Goal: Information Seeking & Learning: Learn about a topic

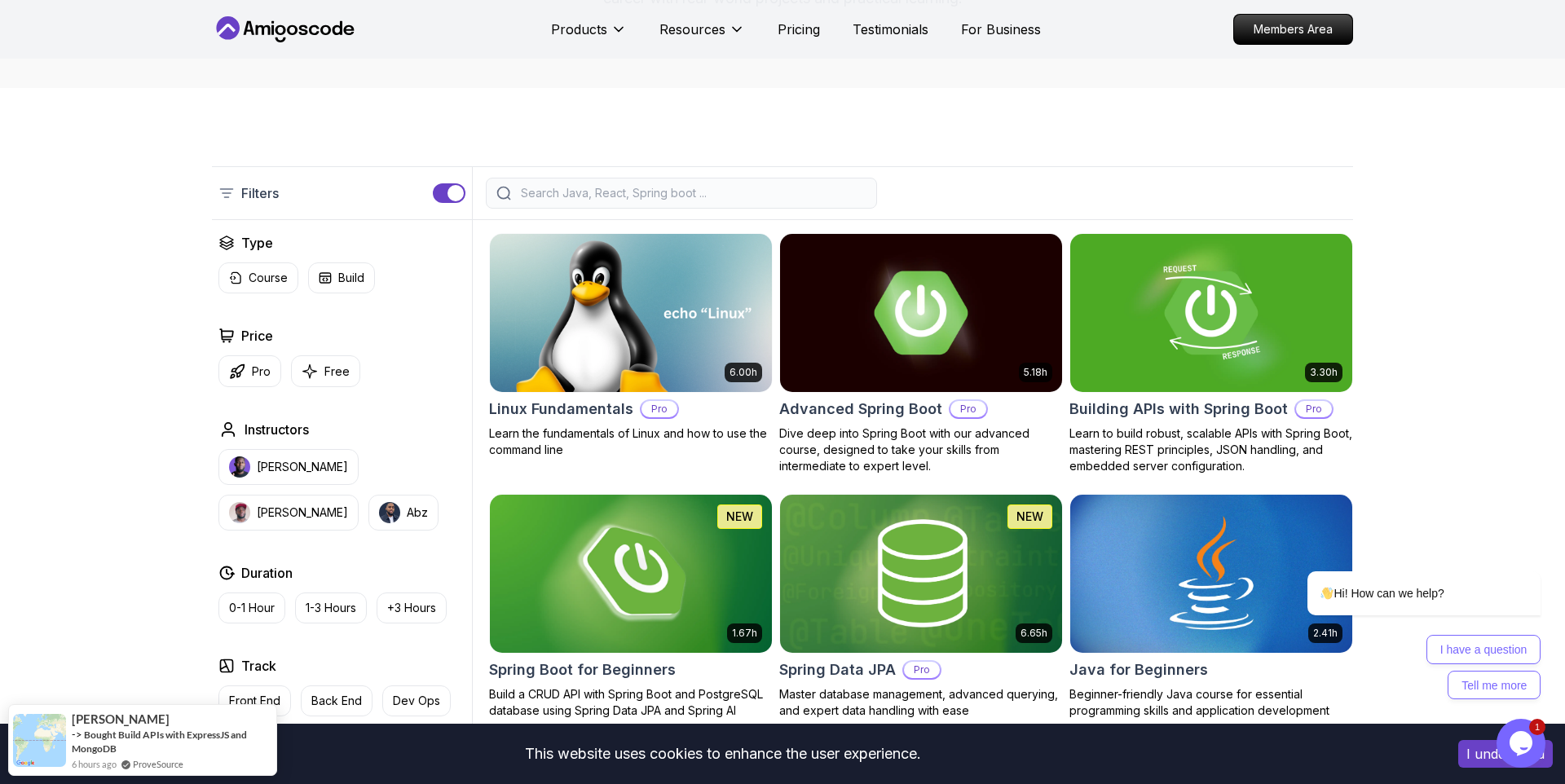
click at [560, 578] on img at bounding box center [630, 573] width 296 height 165
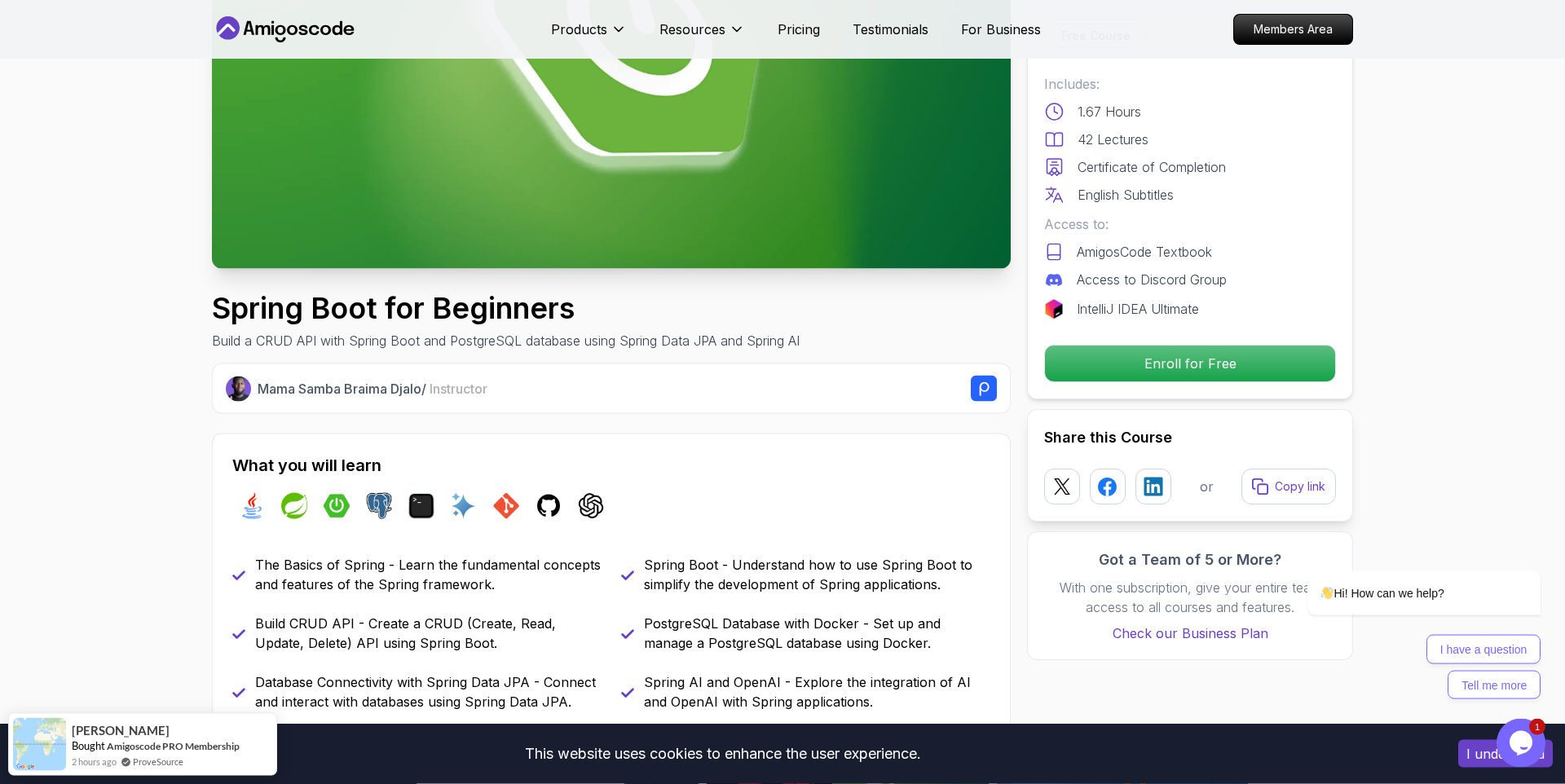
scroll to position [278, 0]
click at [1207, 374] on p "Enroll for Free" at bounding box center [1190, 363] width 275 height 34
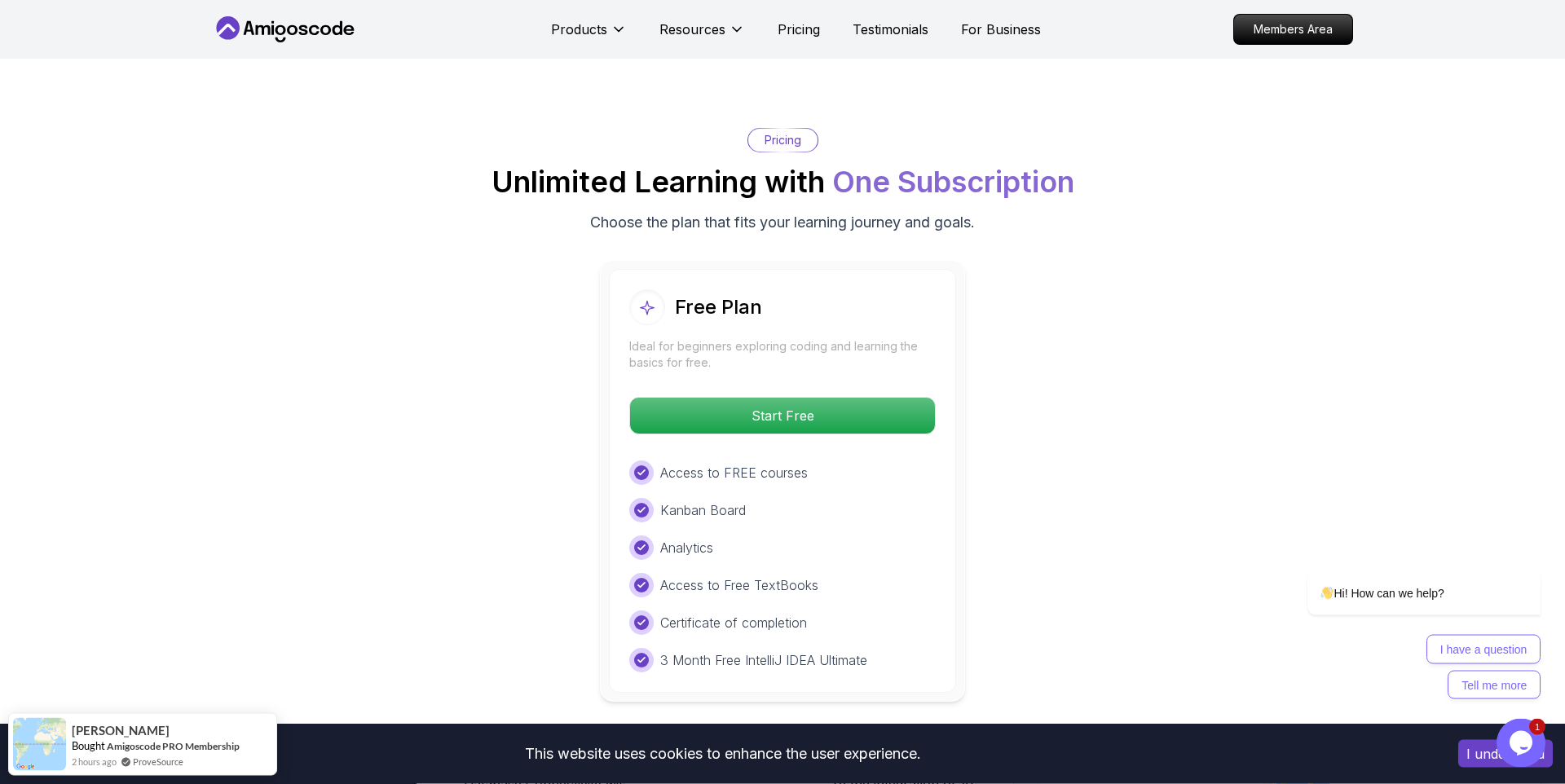
scroll to position [3200, 0]
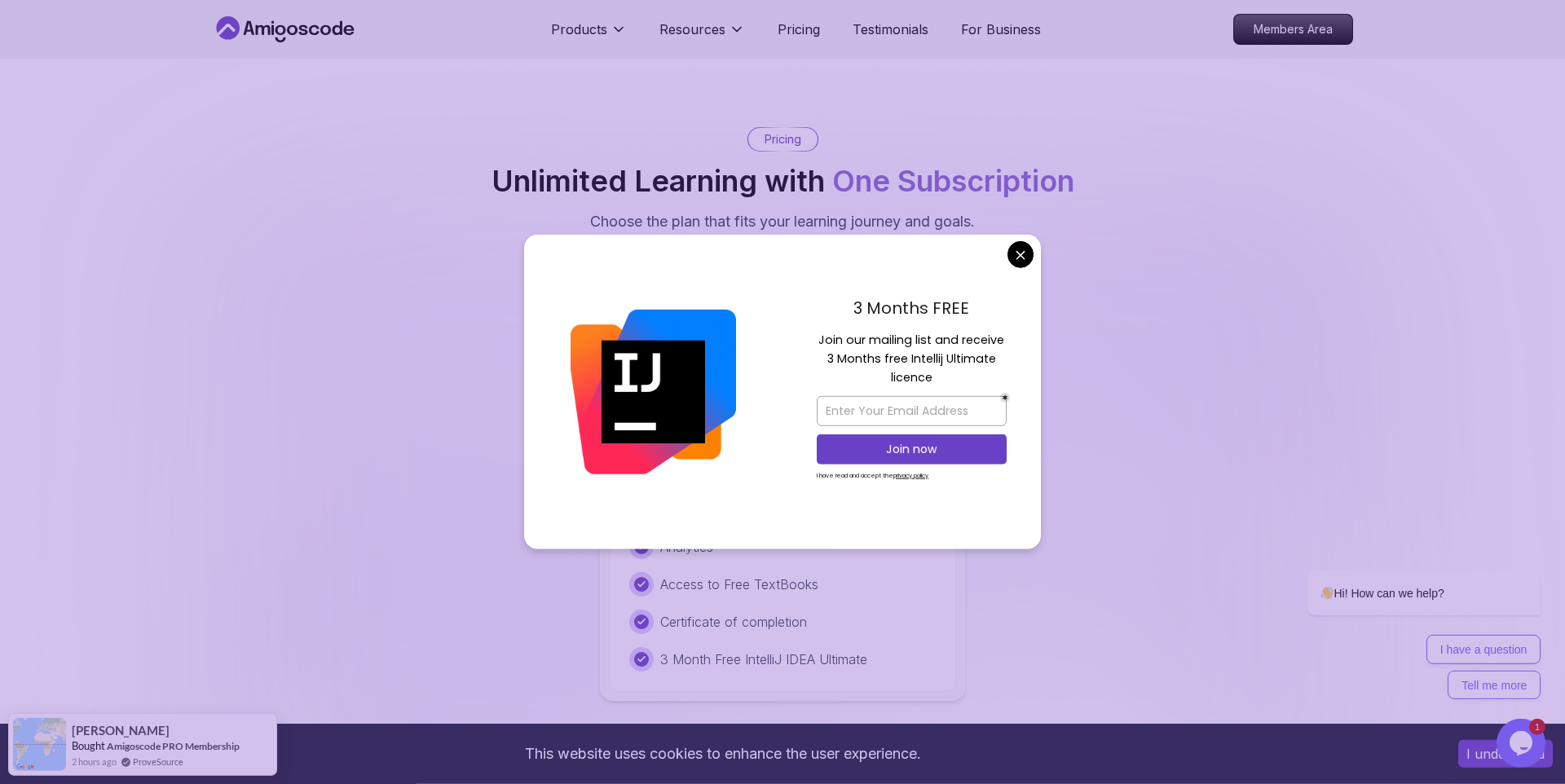
click at [1021, 240] on div "3 Months FREE Join our mailing list and receive 3 Months free Intellij Ultimate…" at bounding box center [911, 392] width 258 height 314
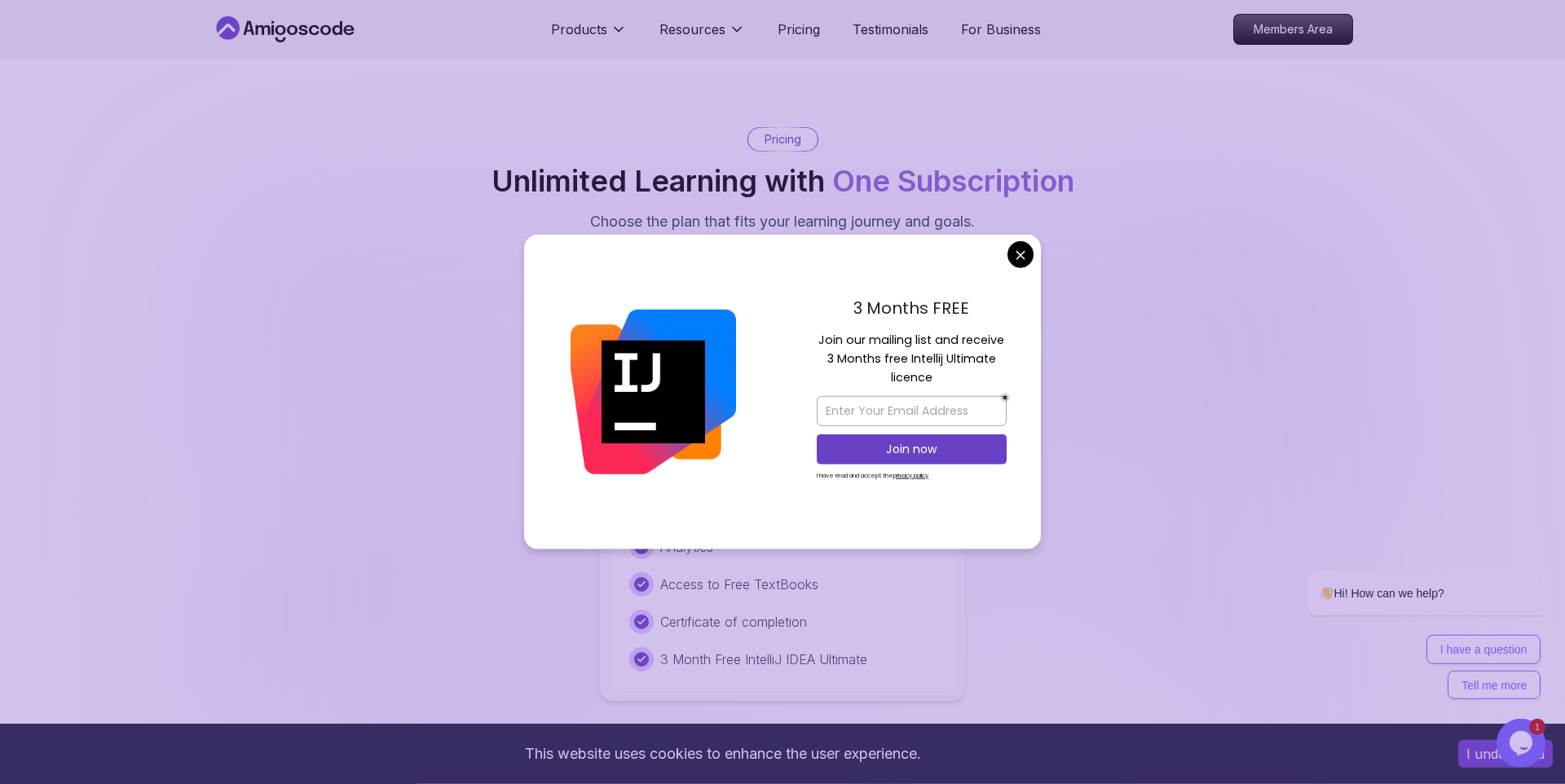
click at [1025, 274] on div "3 Months FREE Join our mailing list and receive 3 Months free Intellij Ultimate…" at bounding box center [911, 392] width 258 height 314
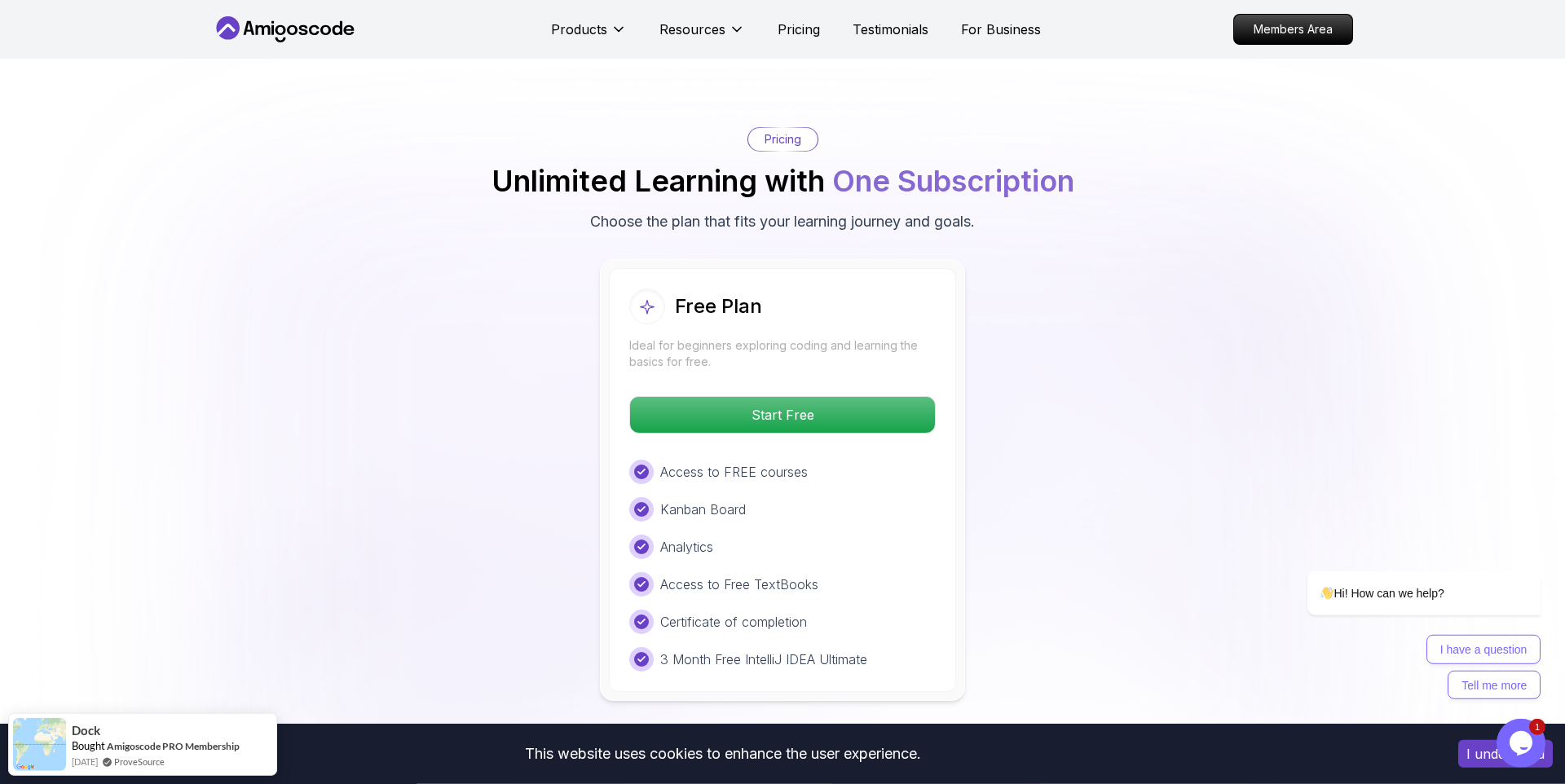
click at [908, 398] on p "Start Free" at bounding box center [782, 415] width 290 height 34
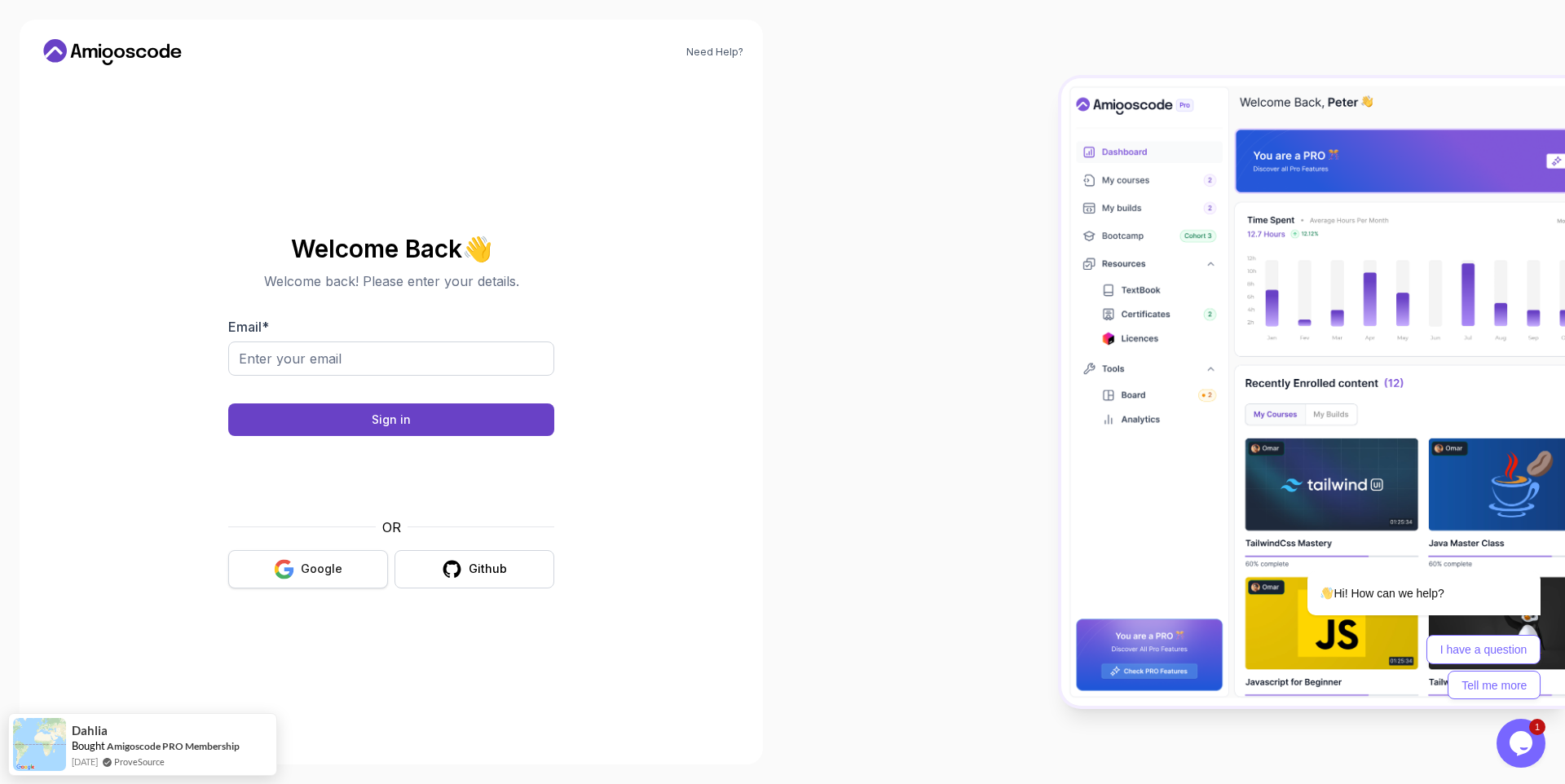
click at [308, 576] on div "Google" at bounding box center [321, 568] width 42 height 16
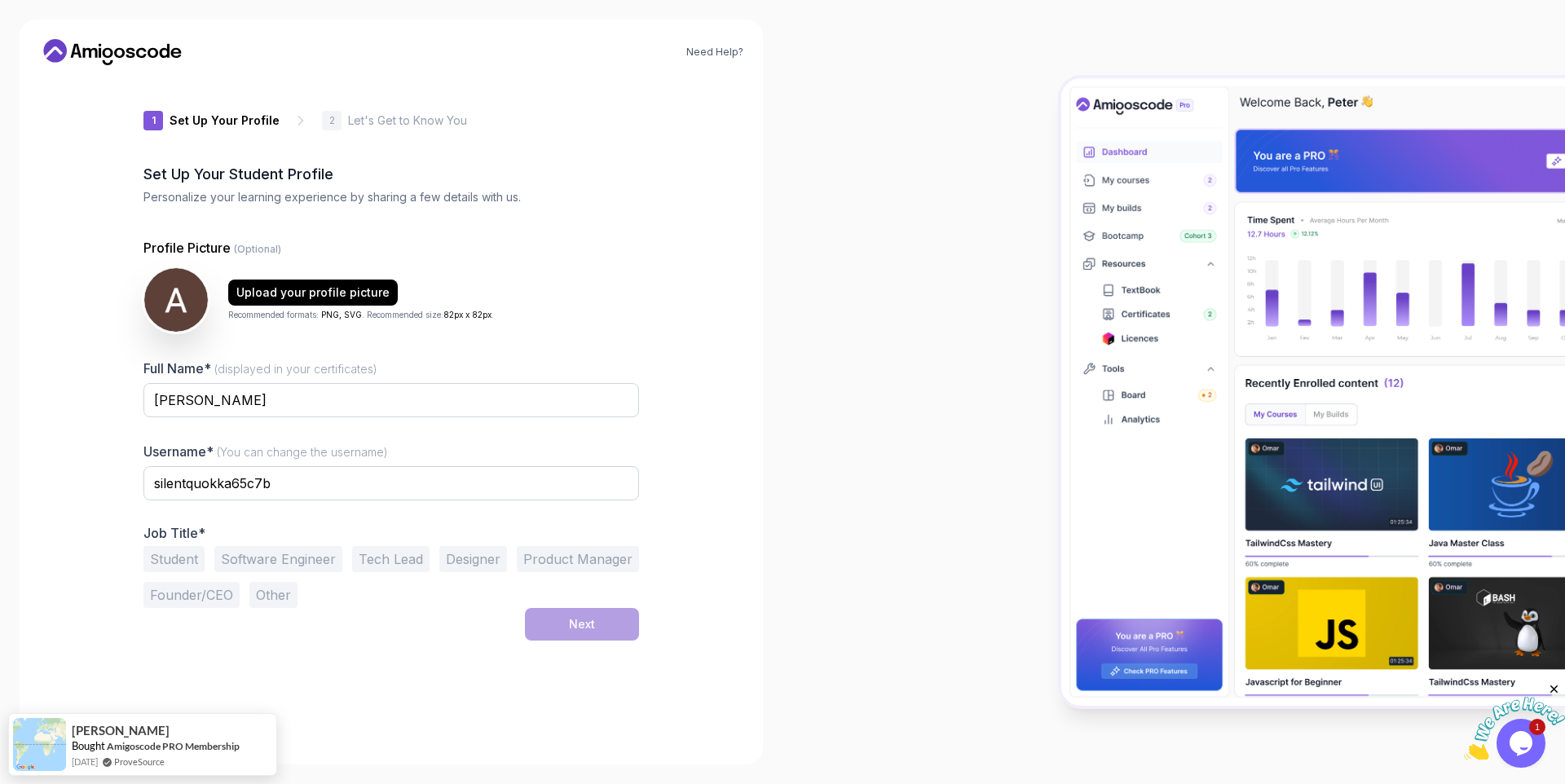
click at [193, 563] on button "Student" at bounding box center [173, 559] width 61 height 26
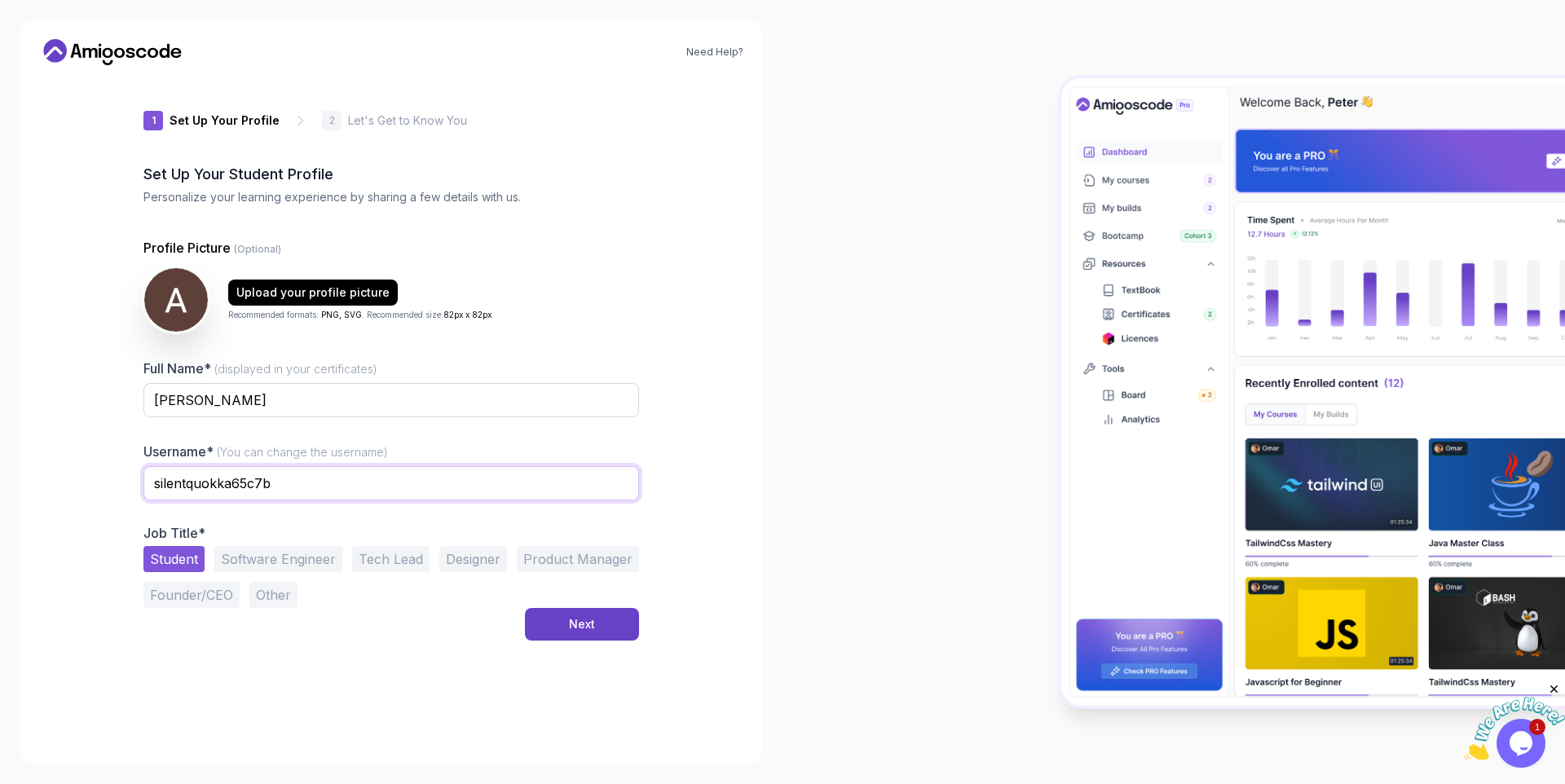
click at [281, 499] on input "silentquokka65c7b" at bounding box center [391, 483] width 495 height 34
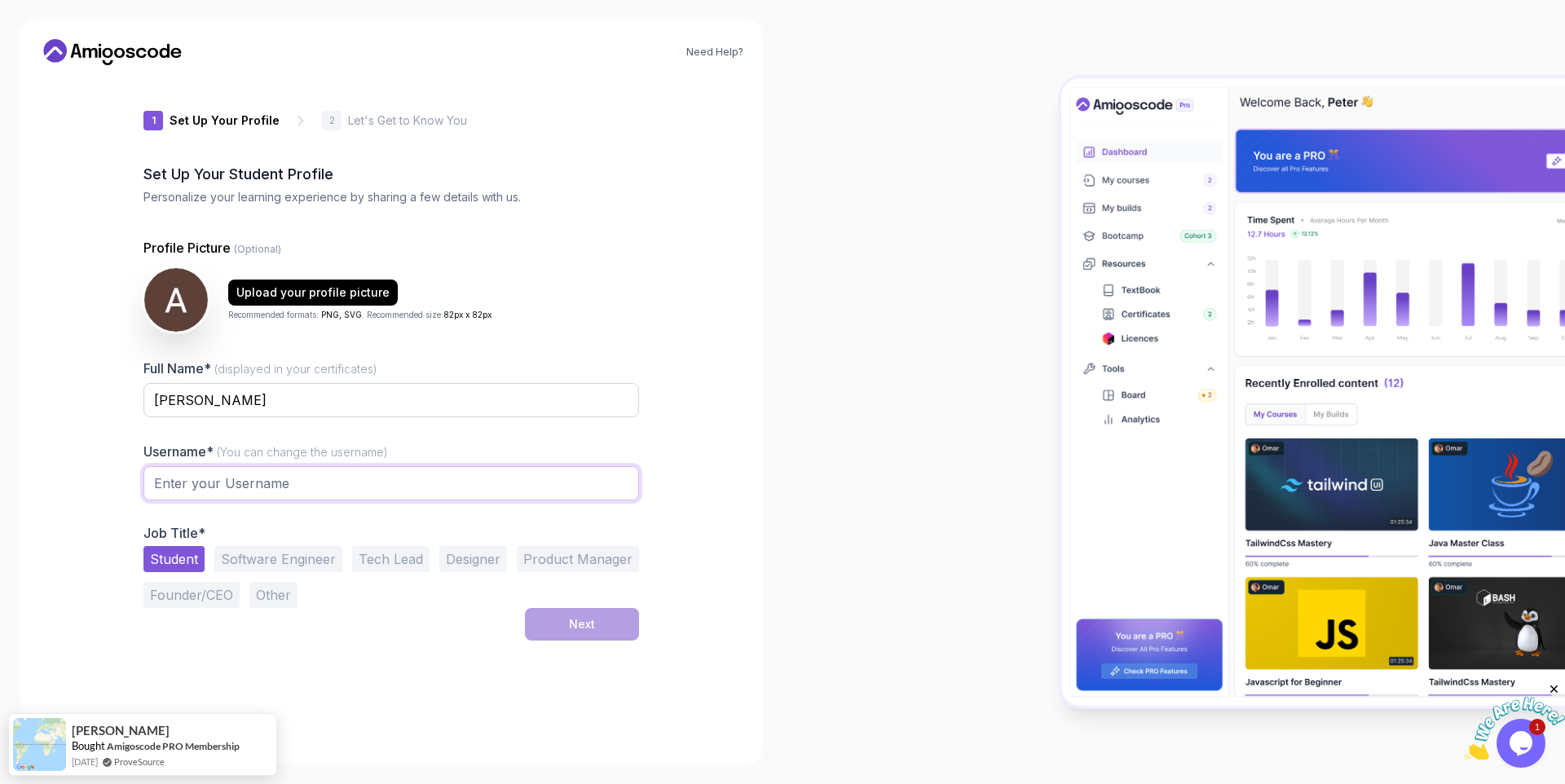
type input "A"
type input "arafat"
click at [603, 619] on button "Next" at bounding box center [581, 625] width 114 height 33
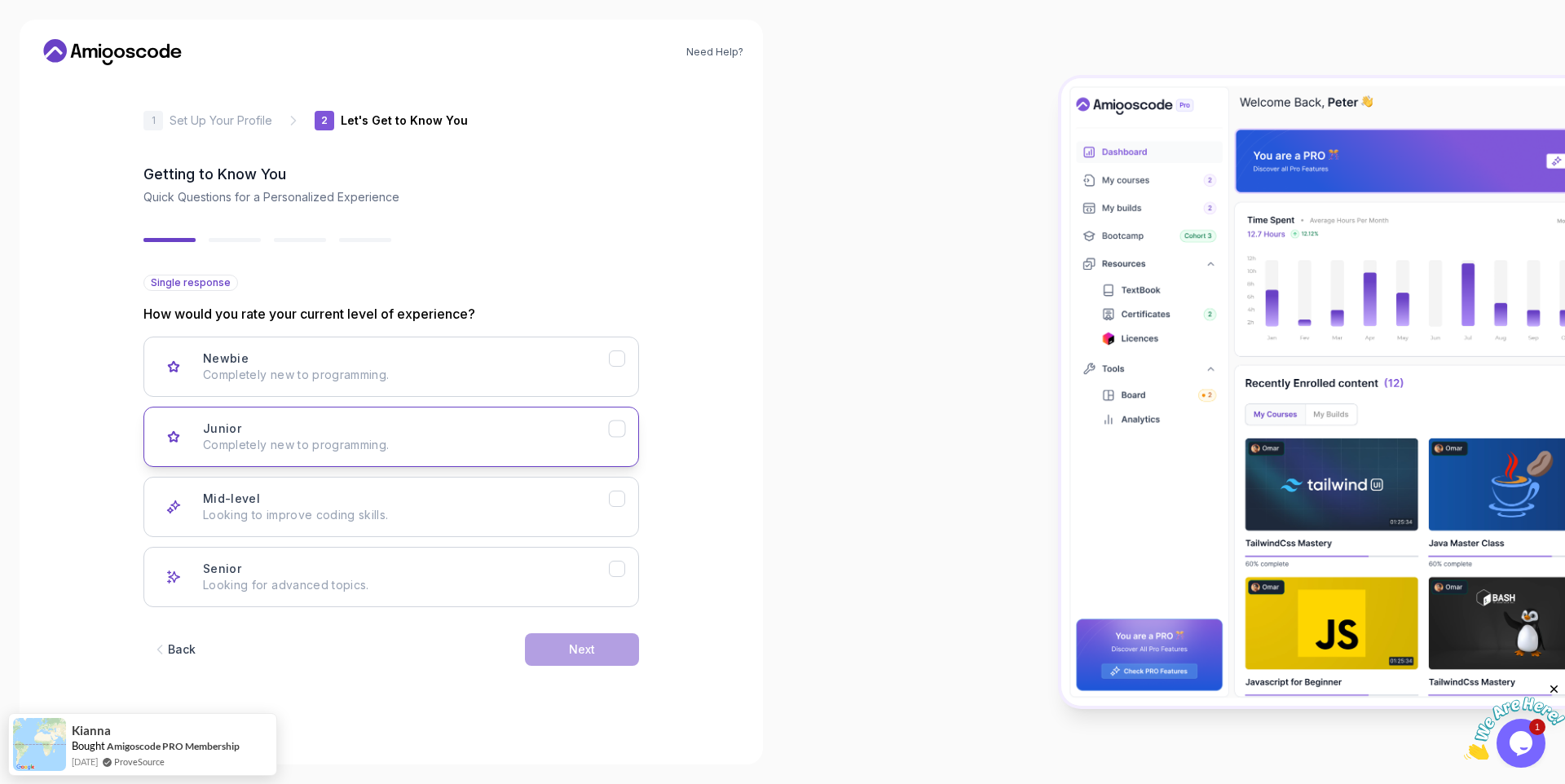
click at [461, 425] on div "Junior Completely new to programming." at bounding box center [406, 437] width 406 height 33
click at [582, 661] on button "Next" at bounding box center [581, 649] width 114 height 33
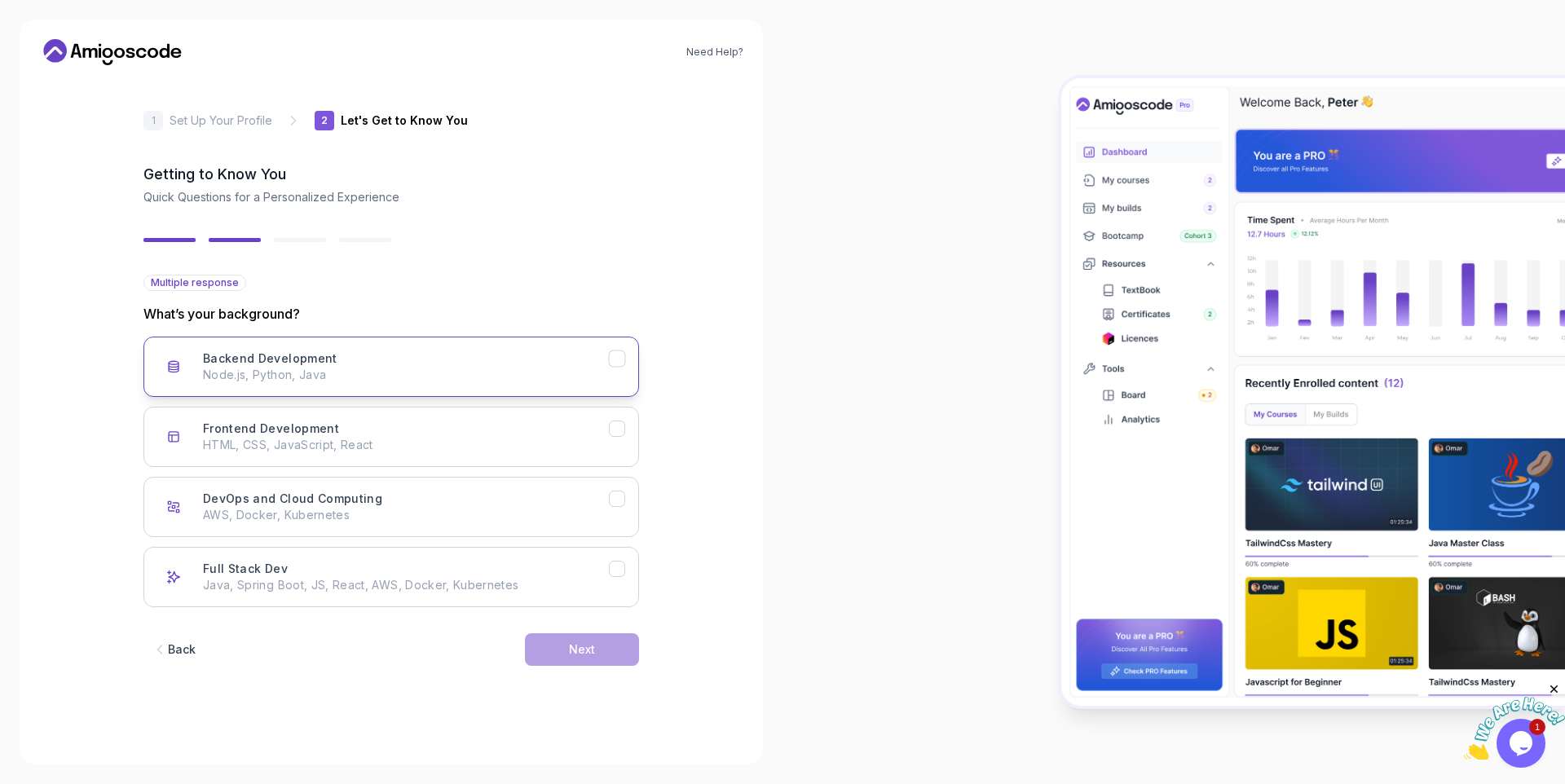
click at [507, 371] on p "Node.js, Python, Java" at bounding box center [406, 374] width 406 height 16
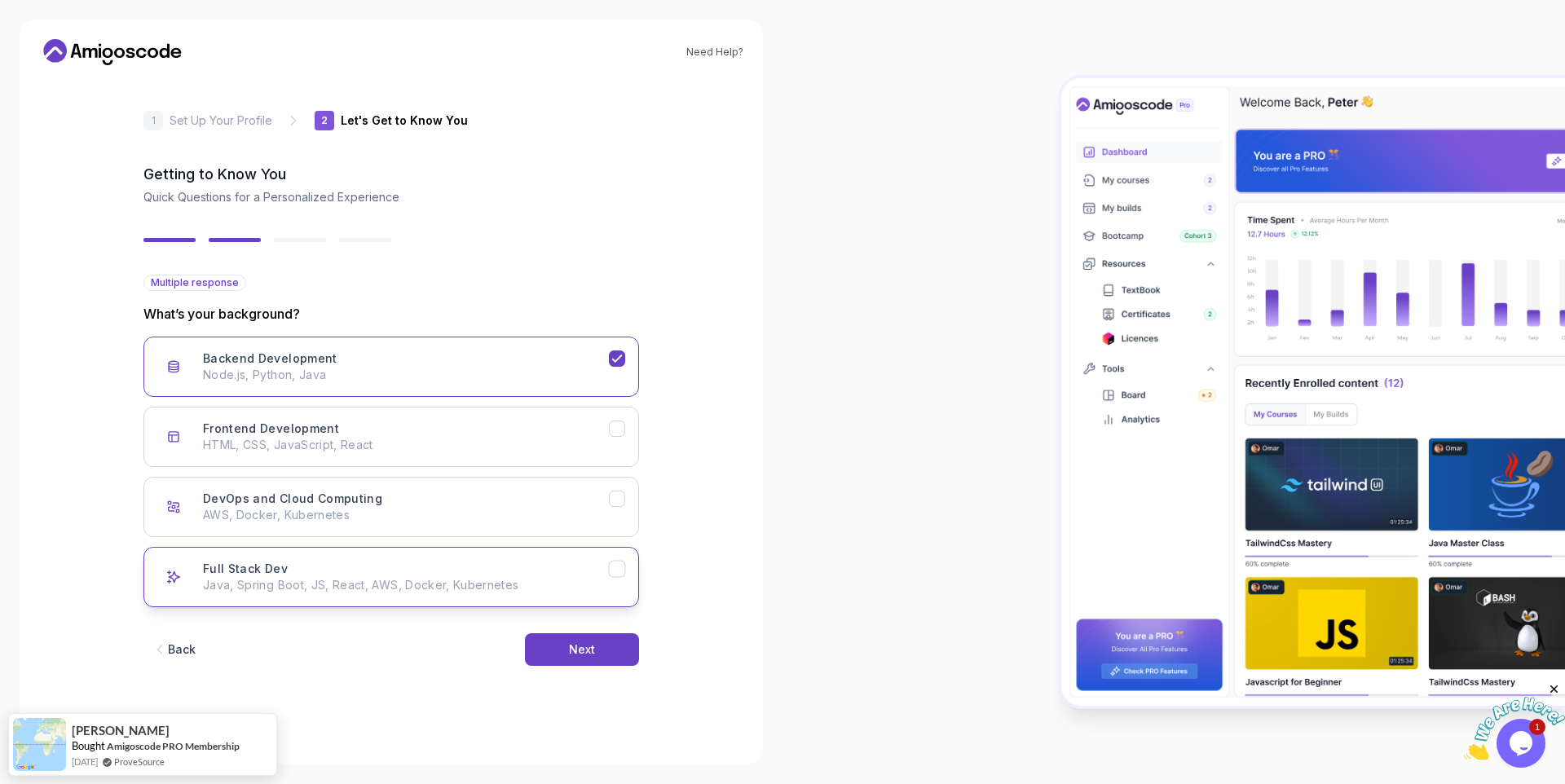
click at [510, 566] on div "Full Stack Dev Java, Spring Boot, JS, React, AWS, Docker, Kubernetes" at bounding box center [406, 577] width 406 height 33
click at [510, 578] on p "Java, Spring Boot, JS, React, AWS, Docker, Kubernetes" at bounding box center [406, 584] width 406 height 16
click at [637, 348] on button "Backend Development Node.js, Python, Java" at bounding box center [391, 367] width 495 height 60
click at [565, 593] on button "Full Stack Dev Java, Spring Boot, JS, React, AWS, Docker, Kubernetes" at bounding box center [391, 577] width 495 height 60
click at [598, 642] on button "Next" at bounding box center [581, 649] width 114 height 33
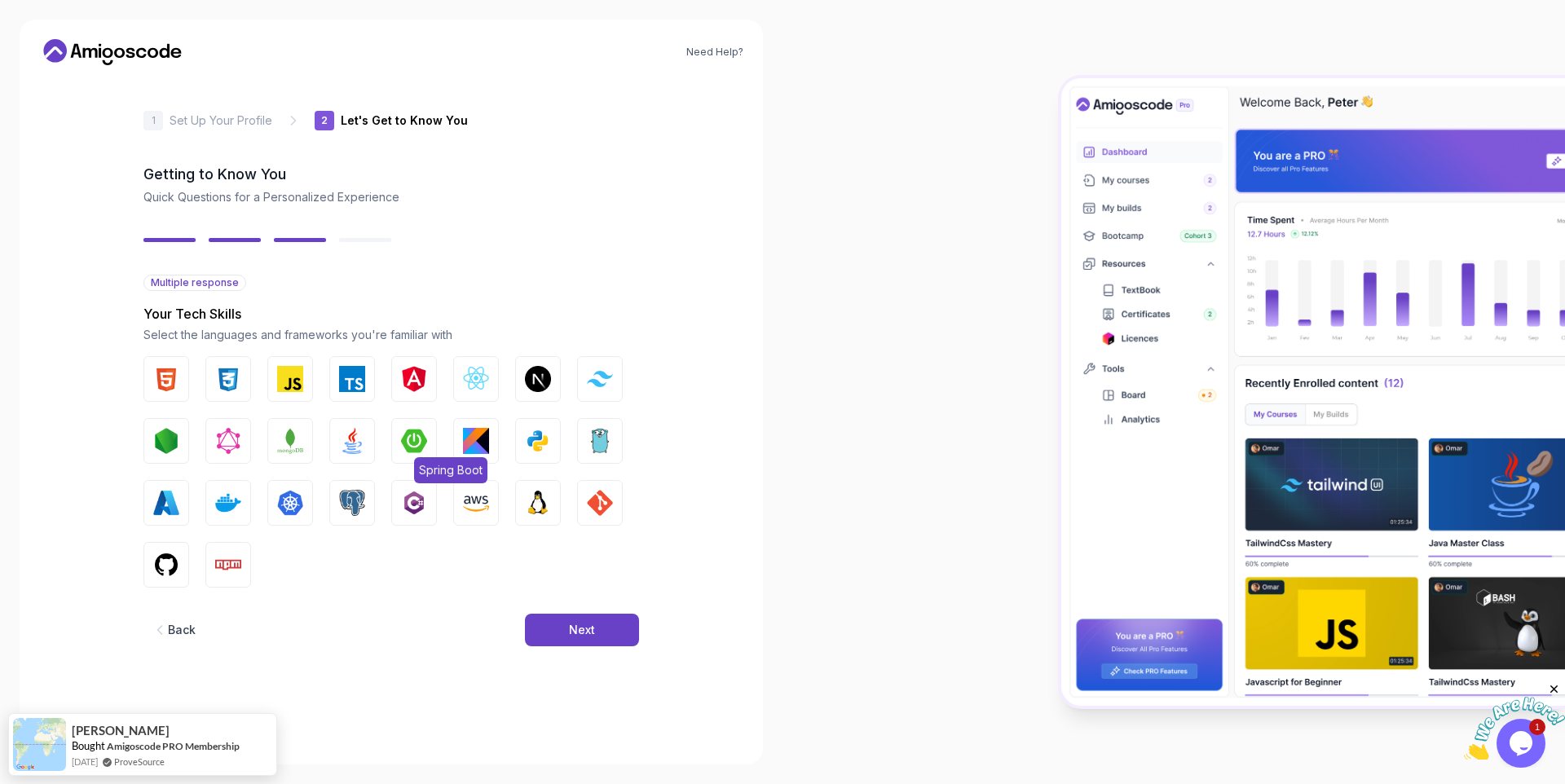
click at [405, 452] on img "button" at bounding box center [414, 440] width 26 height 26
click at [529, 508] on img "button" at bounding box center [537, 503] width 26 height 26
click at [569, 625] on button "Next" at bounding box center [581, 630] width 114 height 33
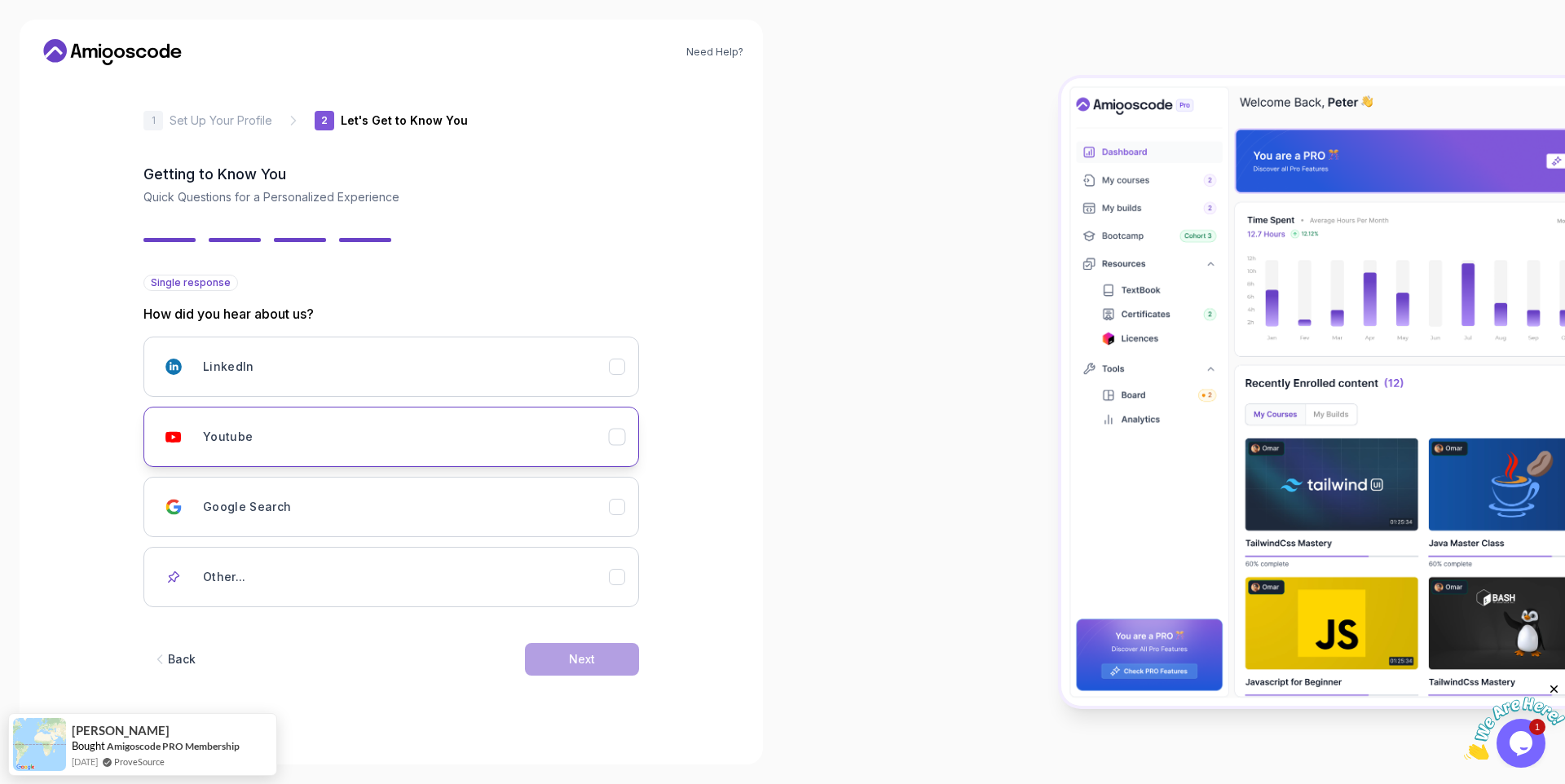
click at [471, 441] on div "Youtube" at bounding box center [406, 437] width 406 height 33
click at [592, 666] on div "Next" at bounding box center [582, 659] width 26 height 16
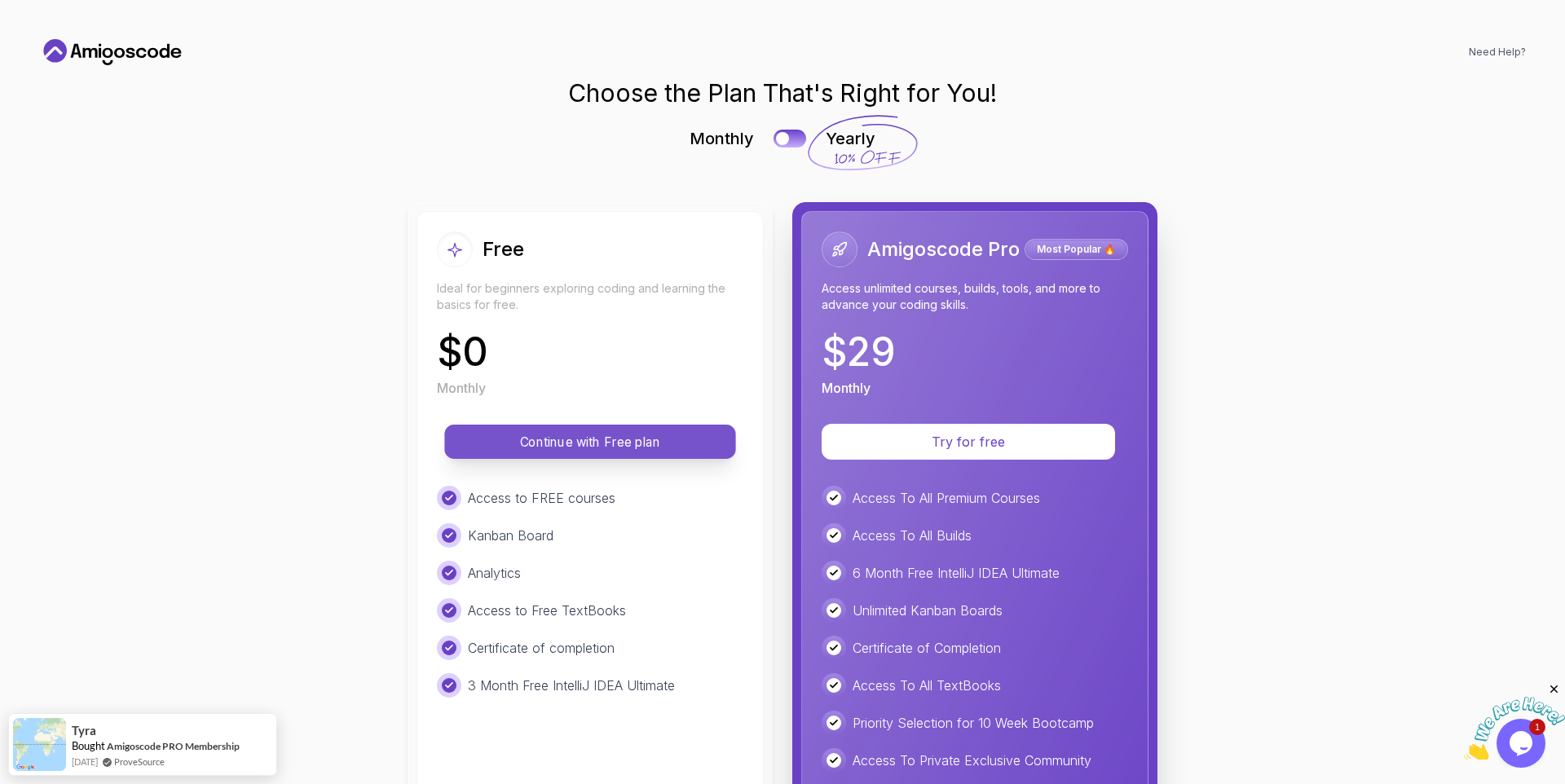
click at [591, 450] on p "Continue with Free plan" at bounding box center [590, 442] width 255 height 19
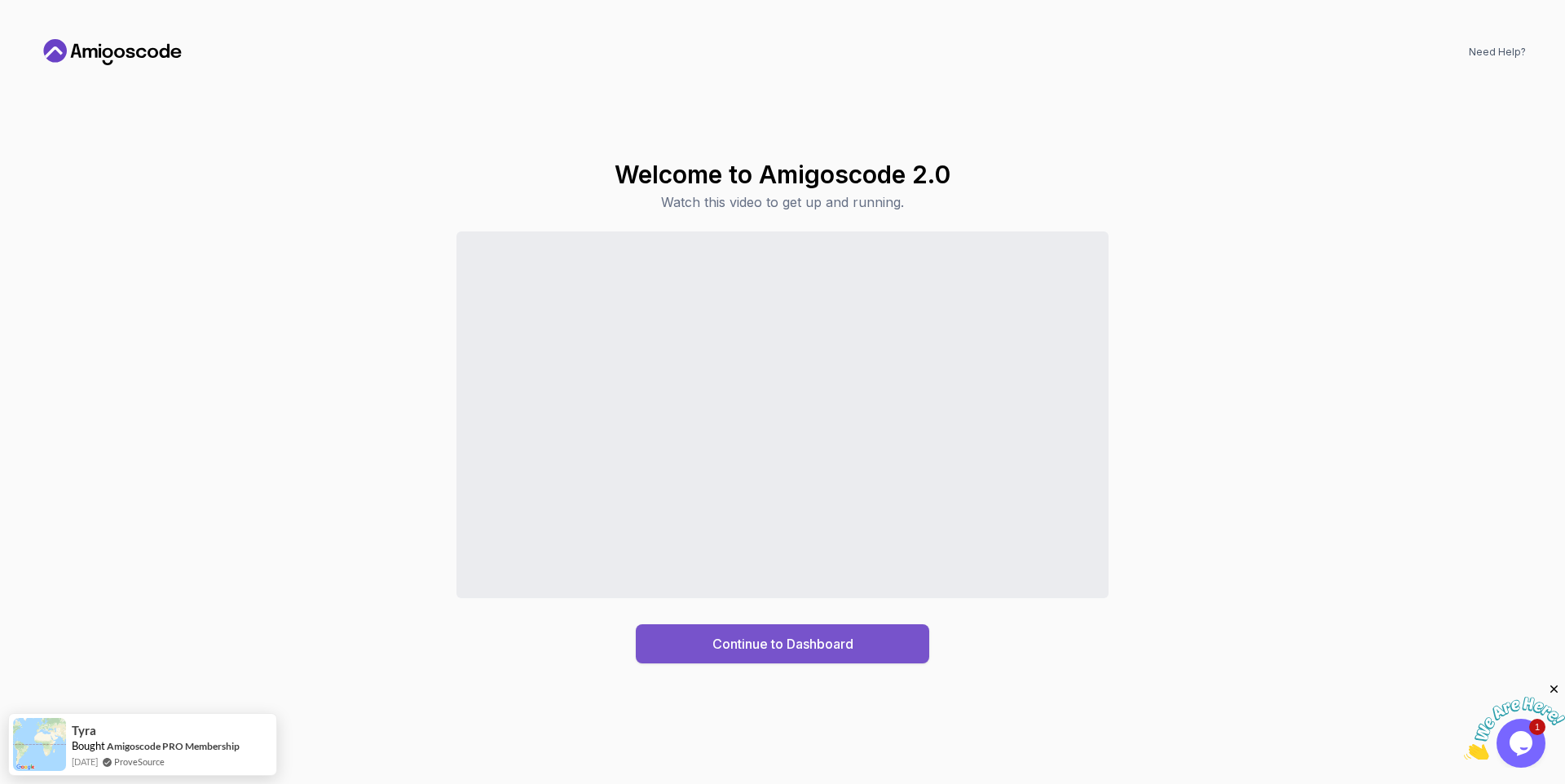
click at [687, 650] on button "Continue to Dashboard" at bounding box center [782, 644] width 293 height 39
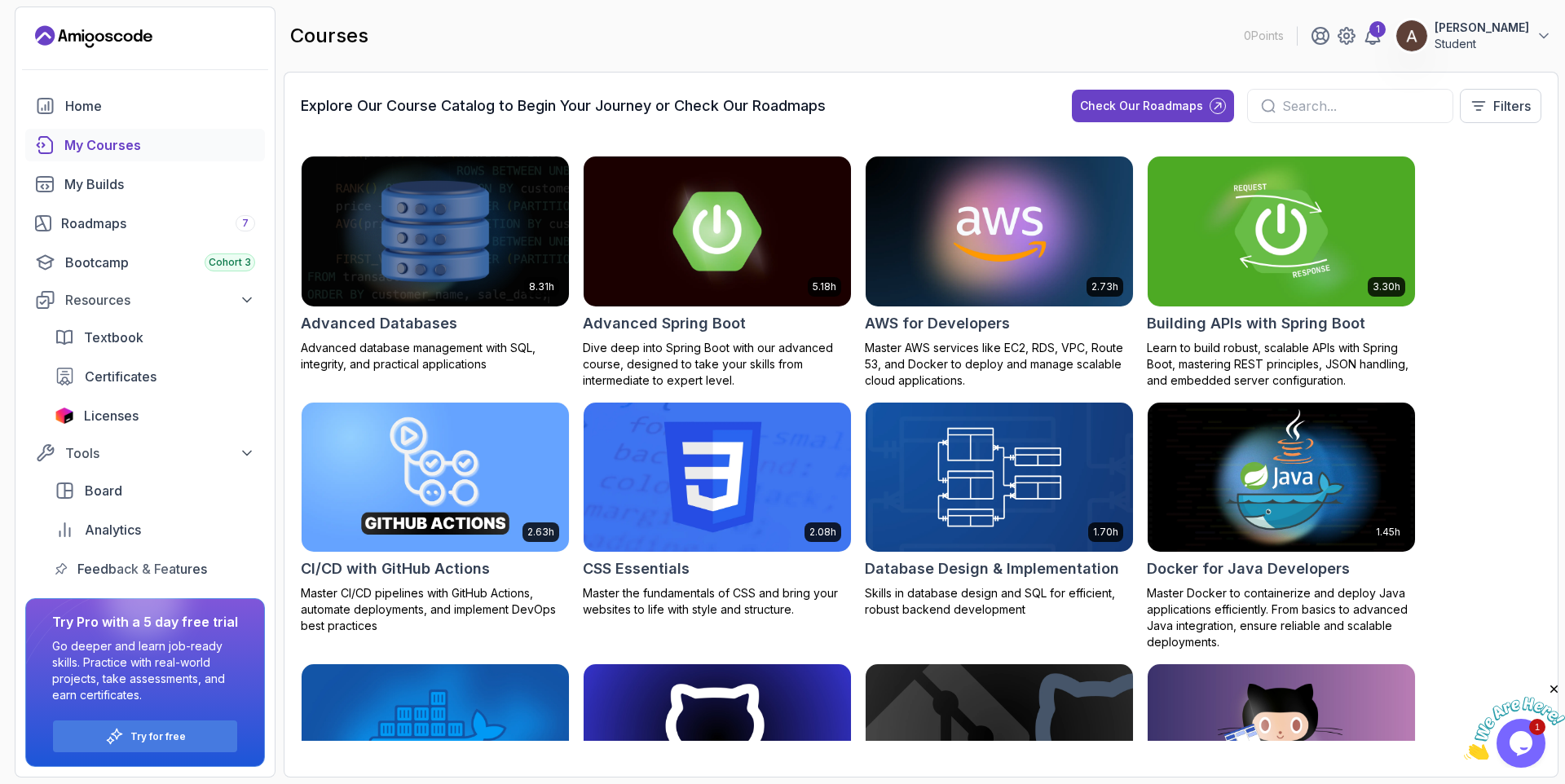
click at [1315, 268] on img at bounding box center [1281, 231] width 280 height 158
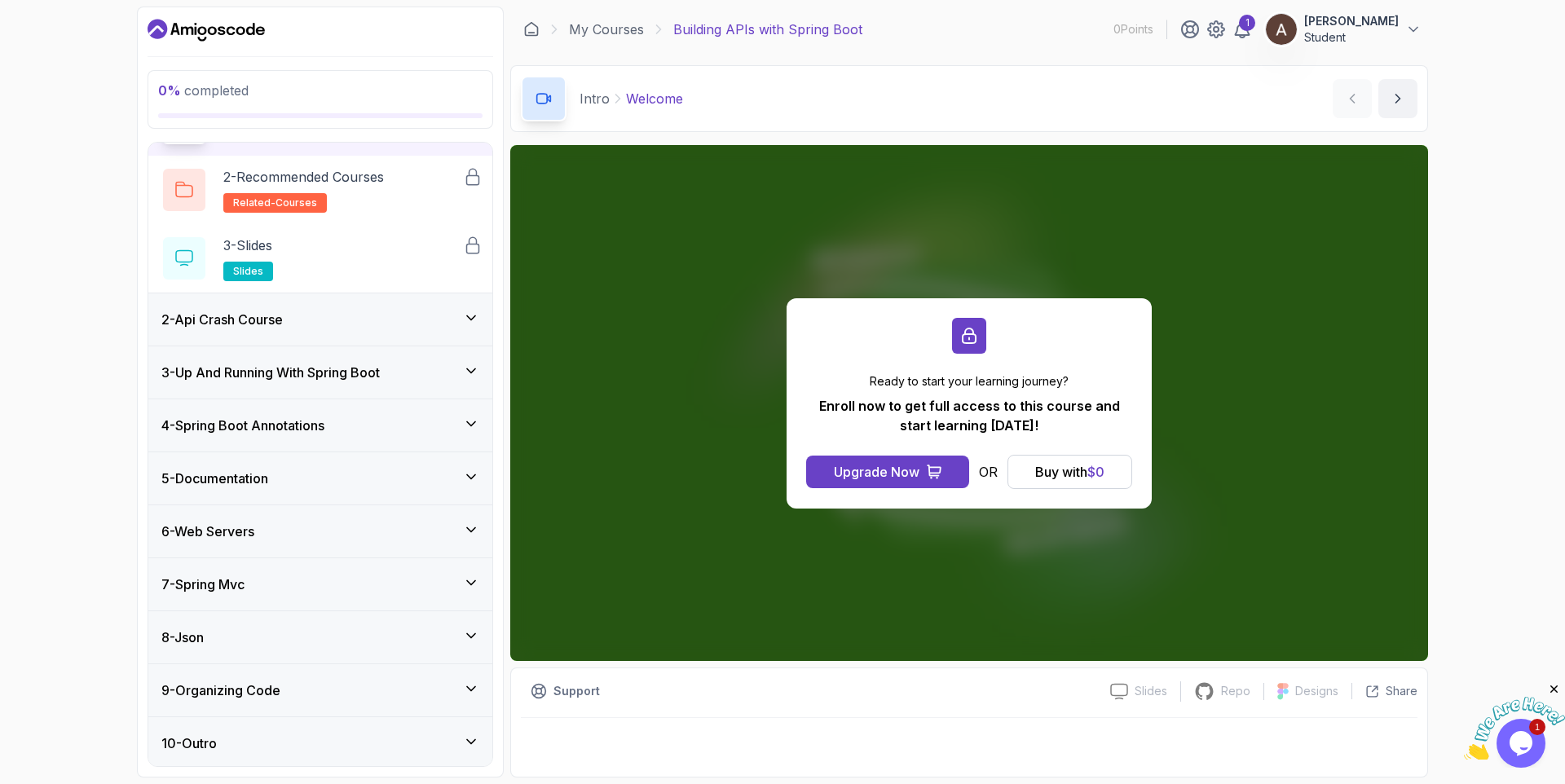
scroll to position [111, 0]
click at [471, 425] on icon at bounding box center [471, 420] width 16 height 16
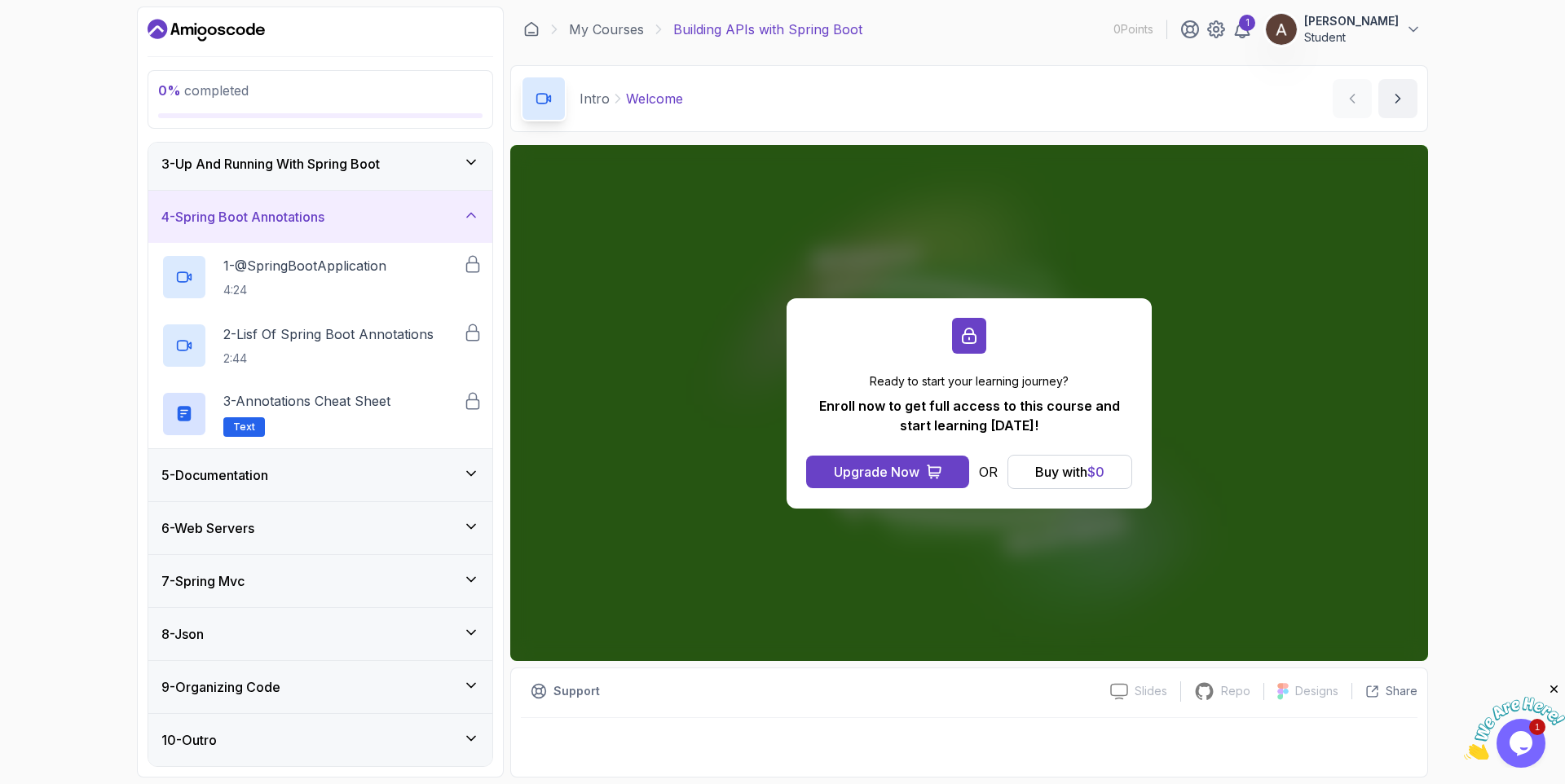
click at [488, 674] on div "9 - Organizing Code" at bounding box center [320, 686] width 344 height 52
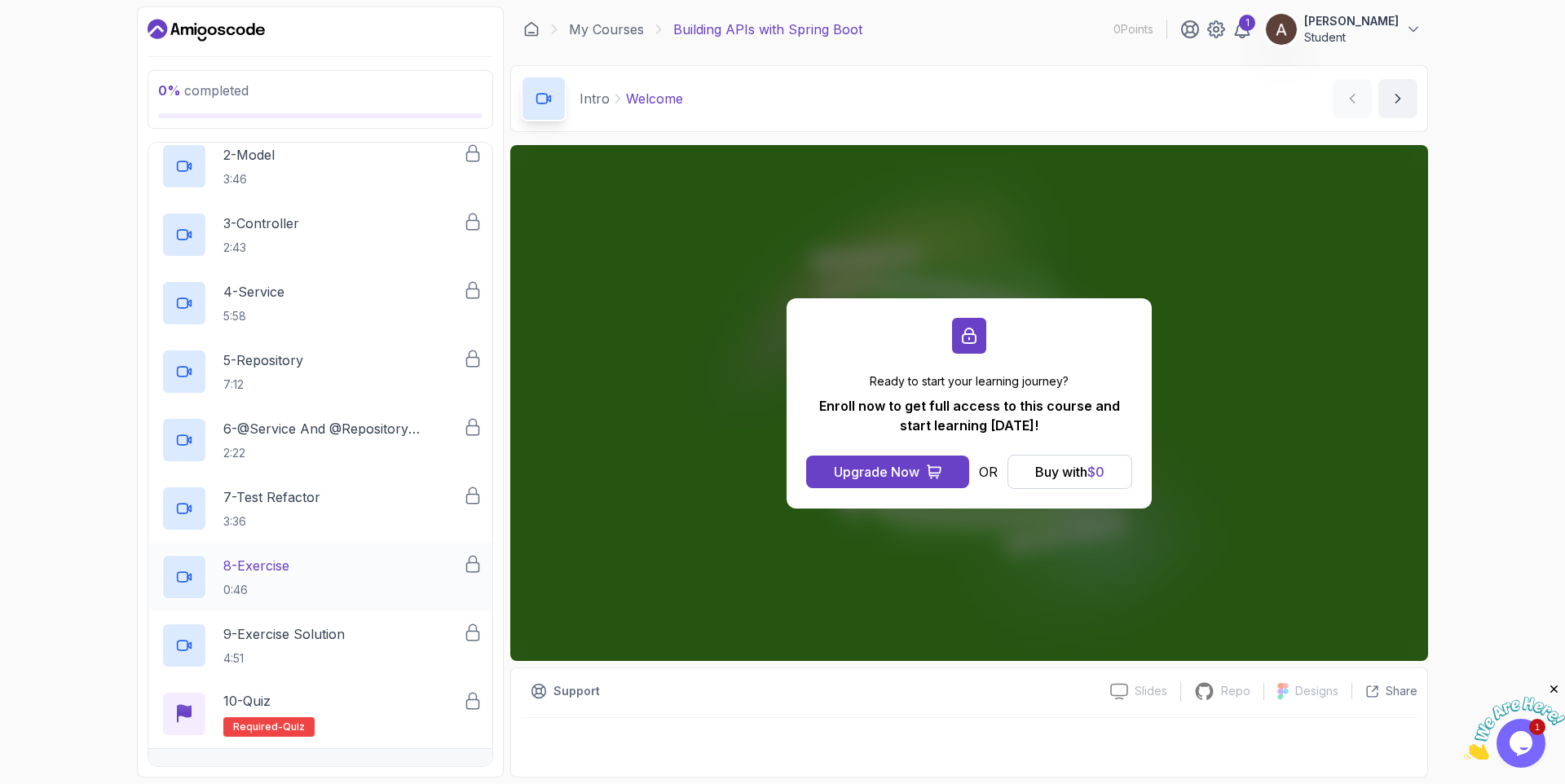
scroll to position [587, 0]
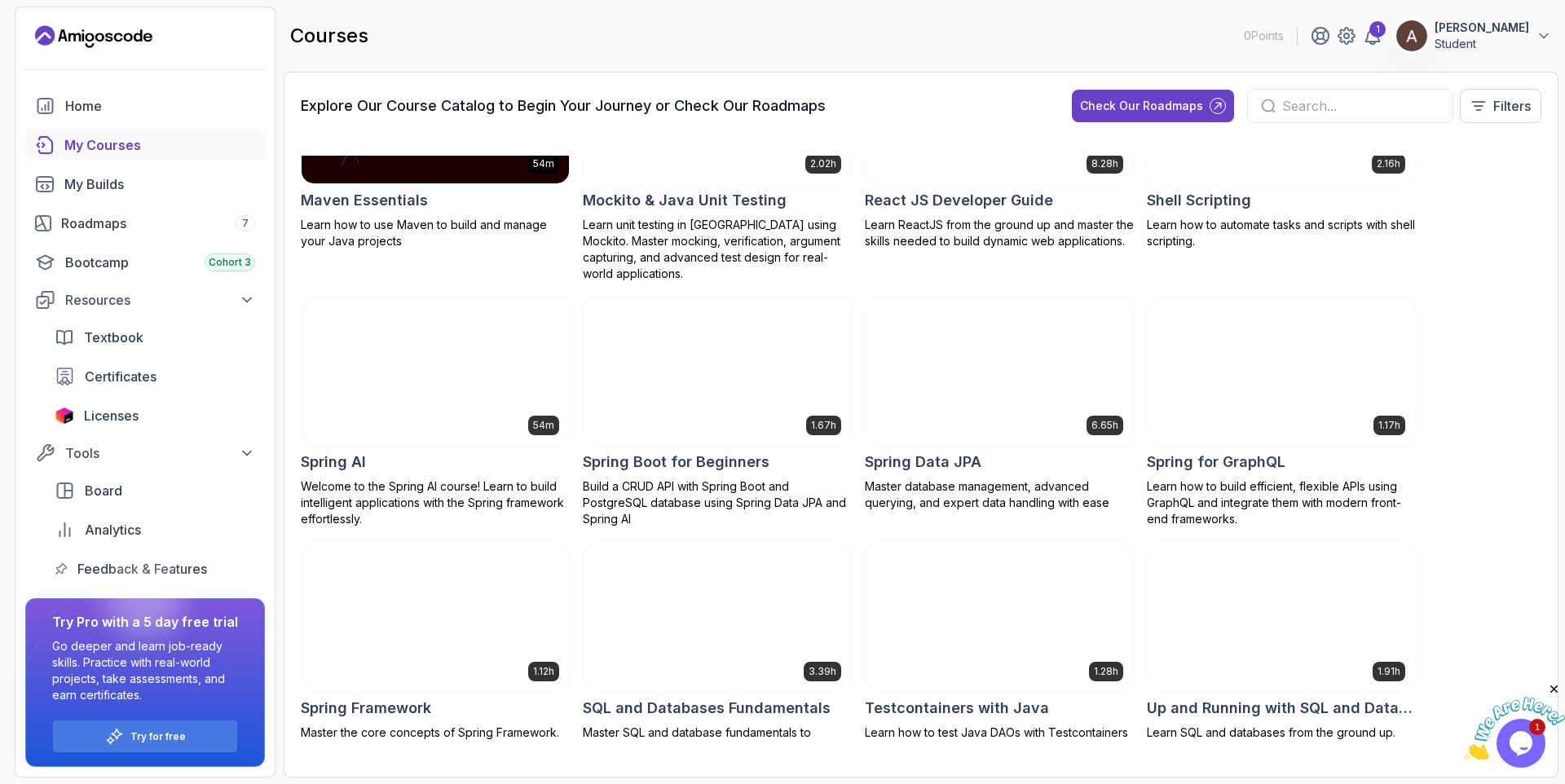
scroll to position [2152, 0]
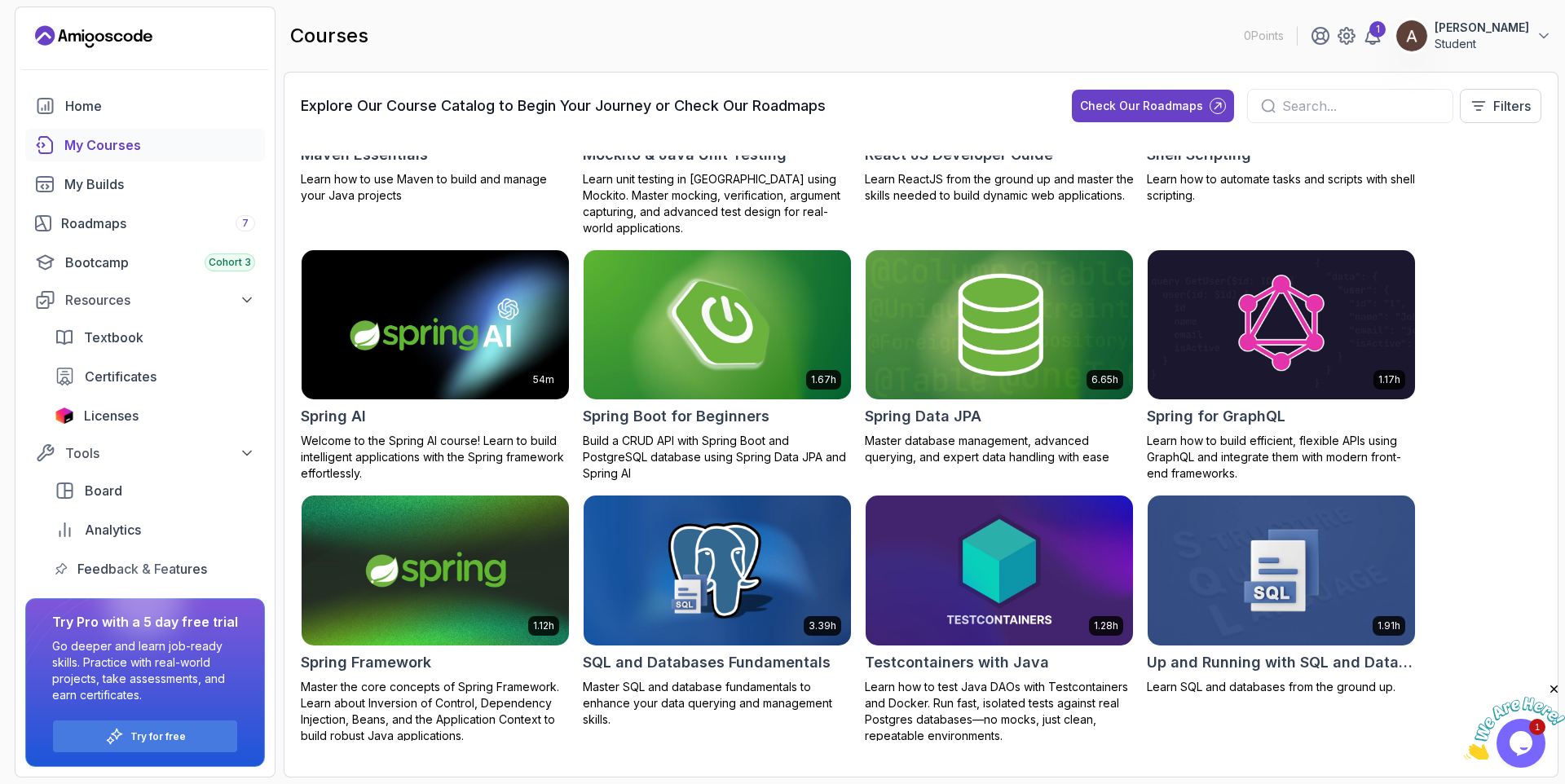
click at [713, 384] on div "1.67h" at bounding box center [717, 325] width 269 height 152
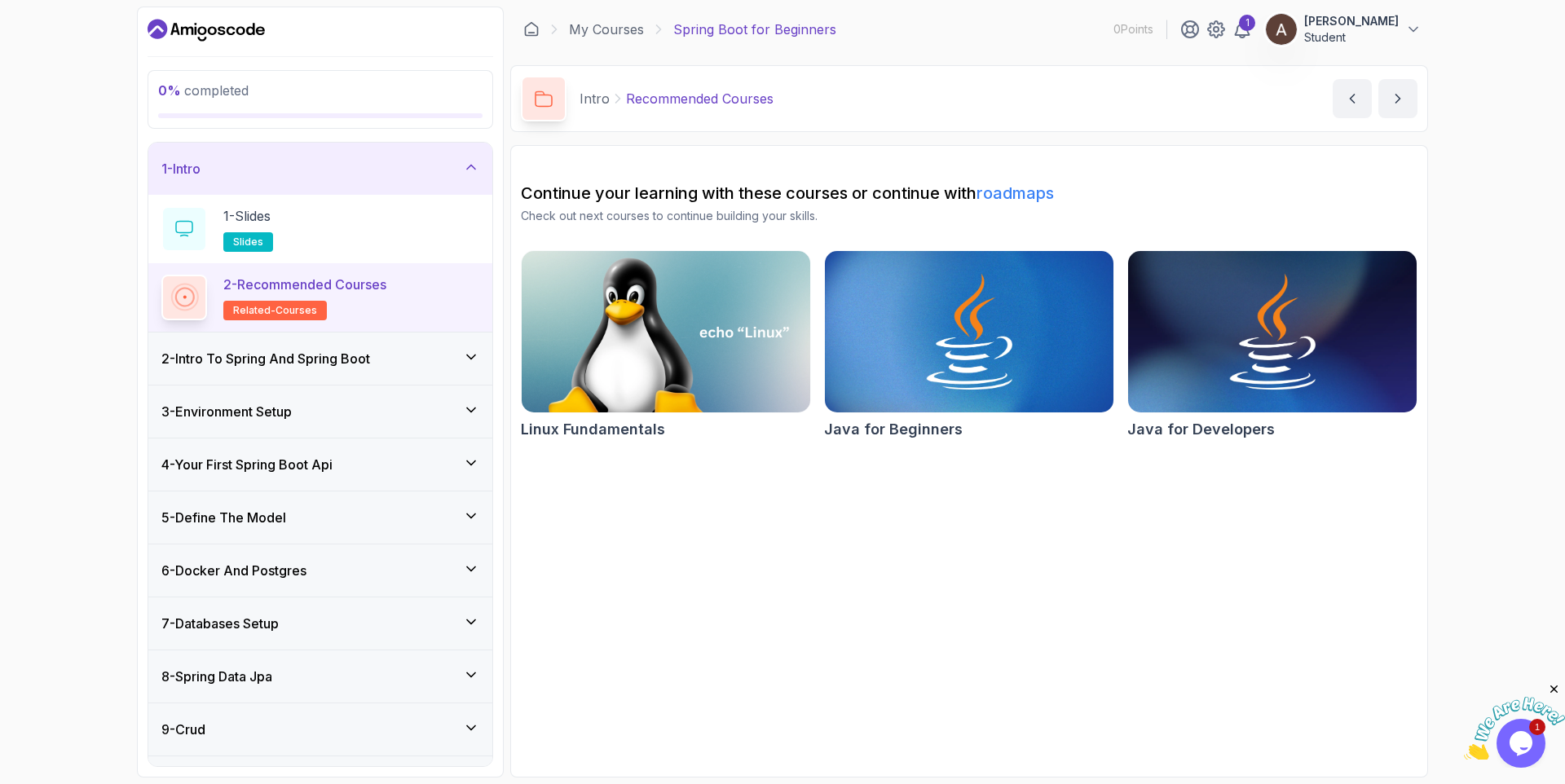
click at [475, 511] on icon at bounding box center [471, 516] width 16 height 16
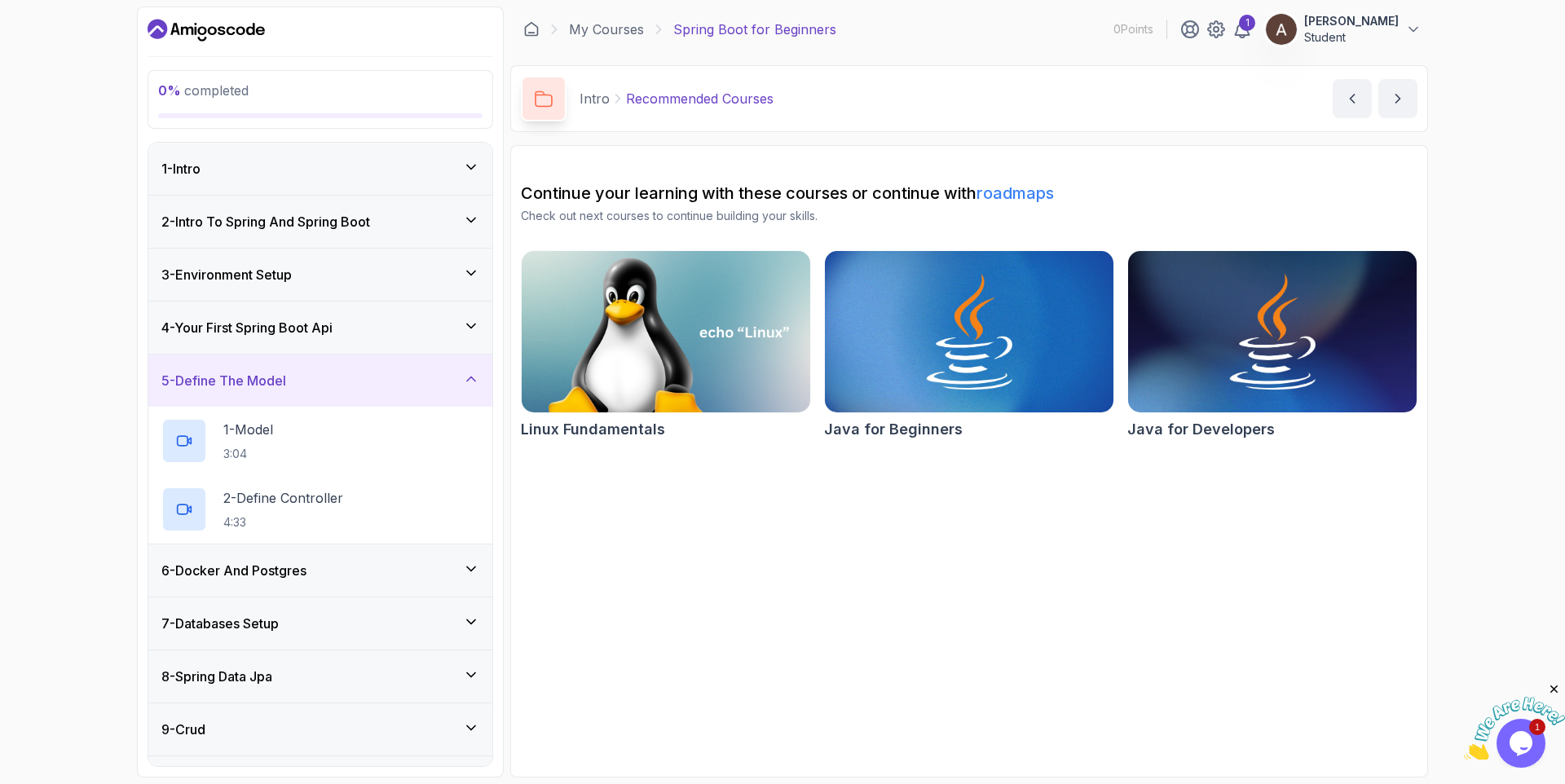
click at [469, 570] on icon at bounding box center [471, 568] width 16 height 16
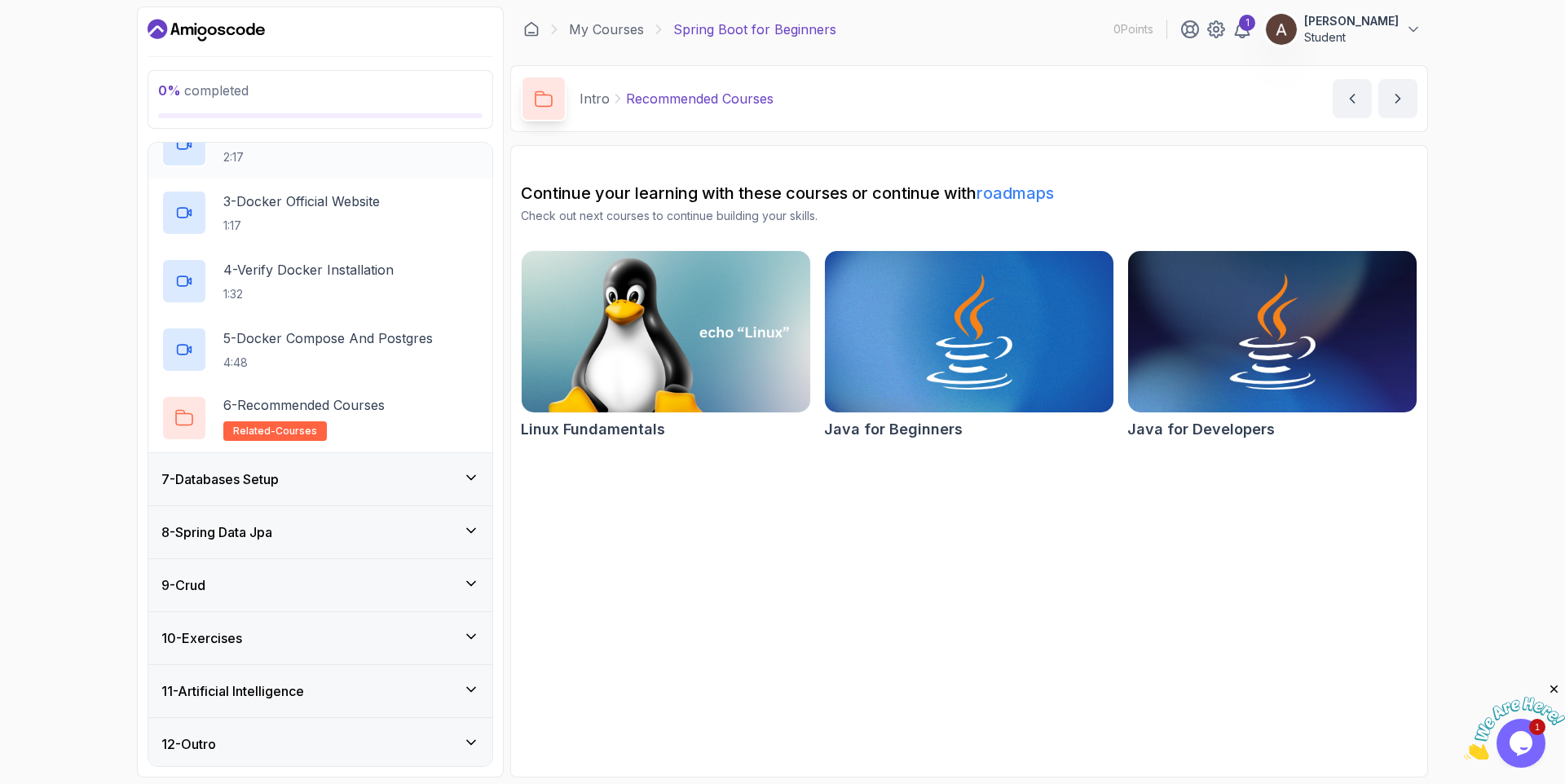
scroll to position [422, 0]
click at [472, 525] on icon at bounding box center [471, 526] width 16 height 16
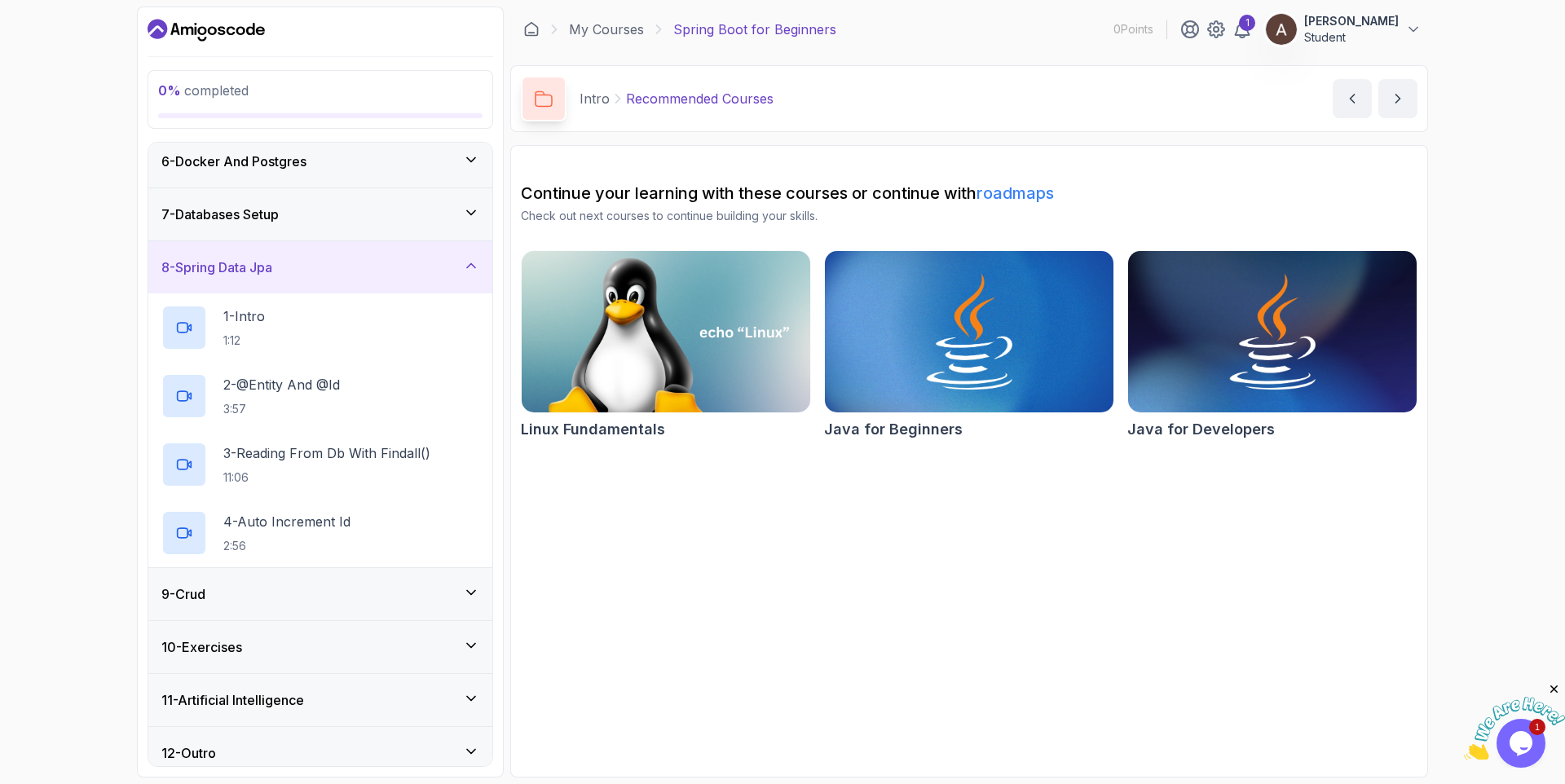
scroll to position [285, 0]
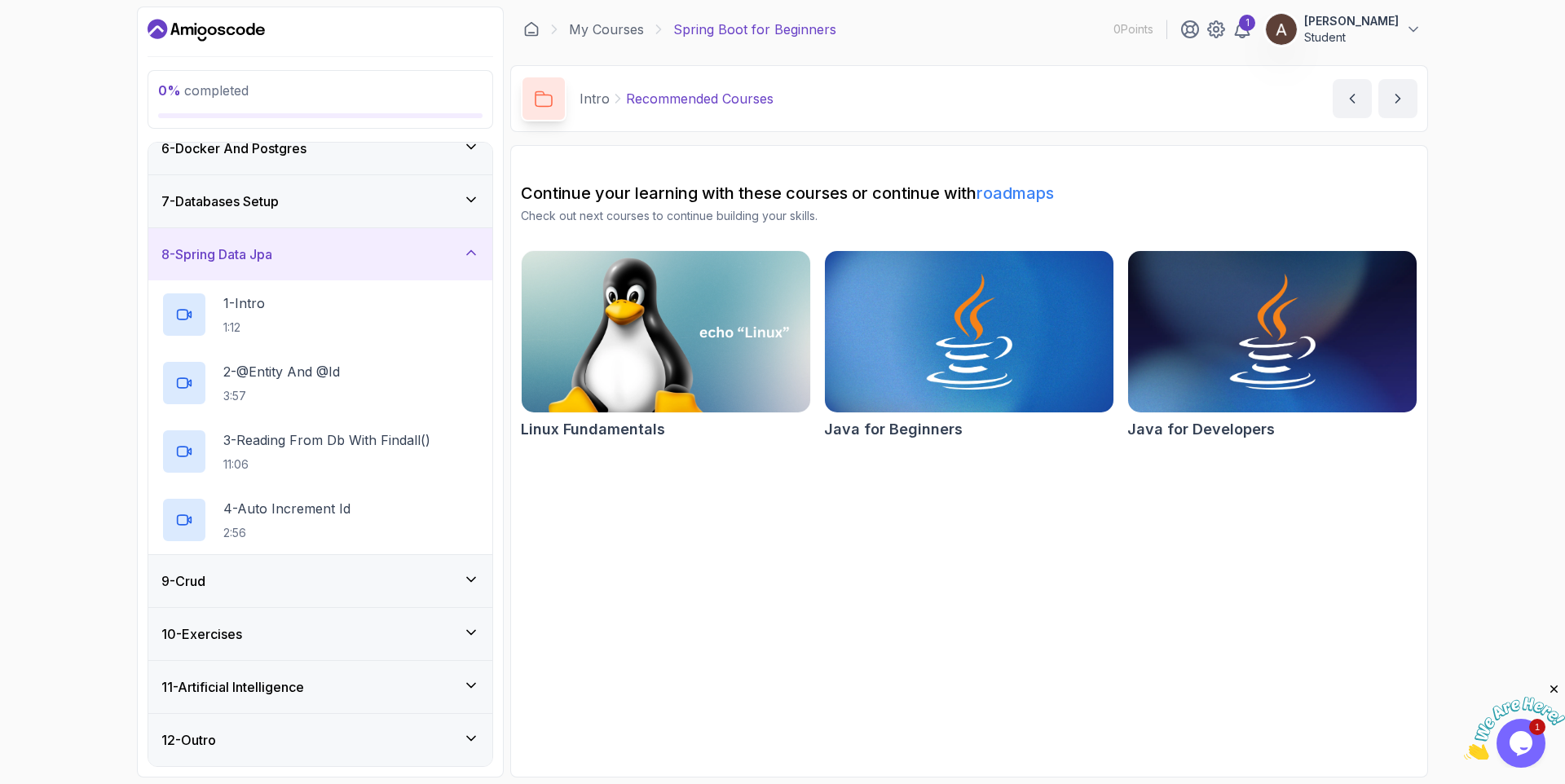
click at [475, 580] on icon at bounding box center [471, 579] width 16 height 16
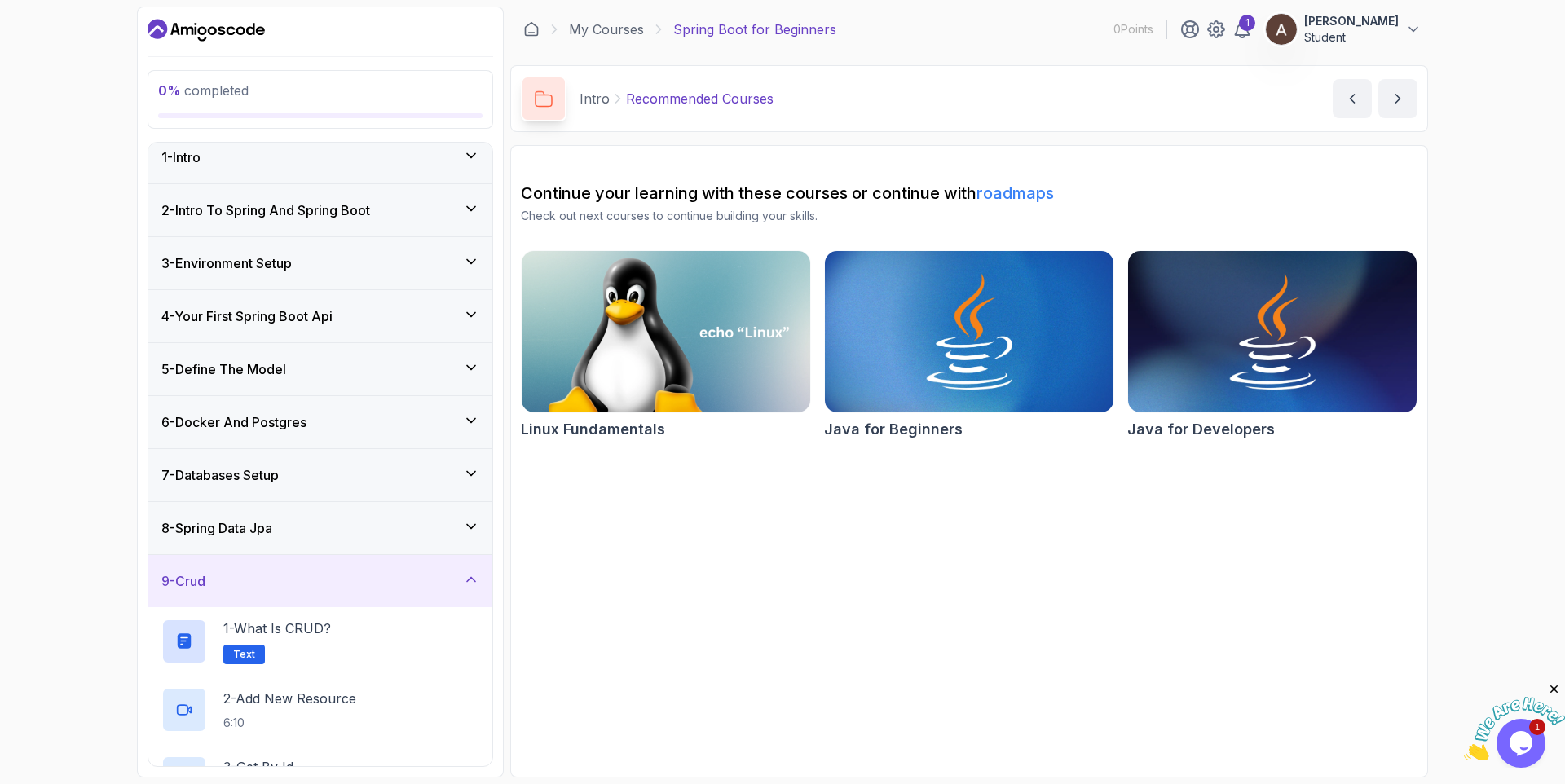
scroll to position [217, 0]
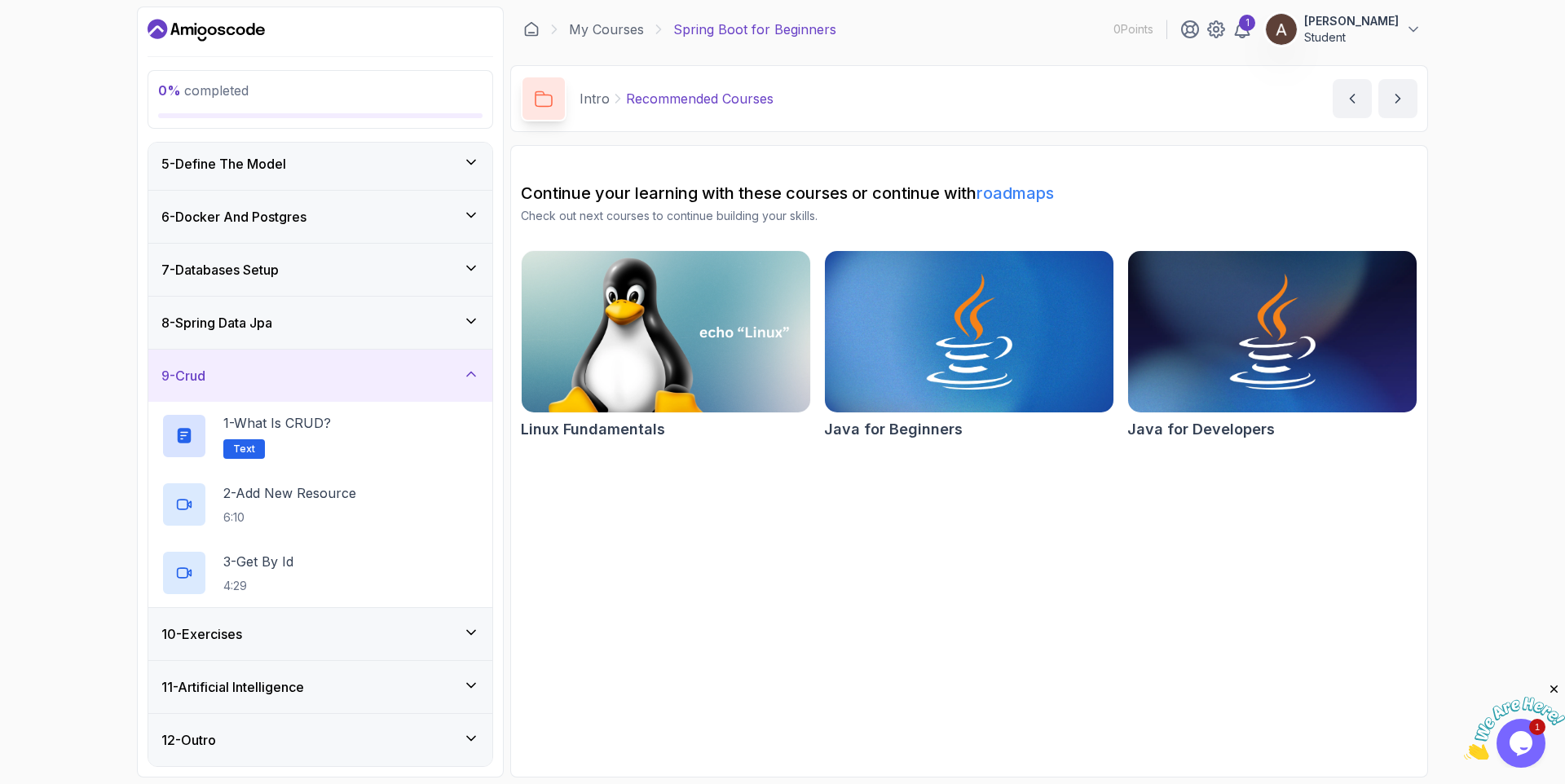
click at [471, 628] on icon at bounding box center [471, 632] width 16 height 16
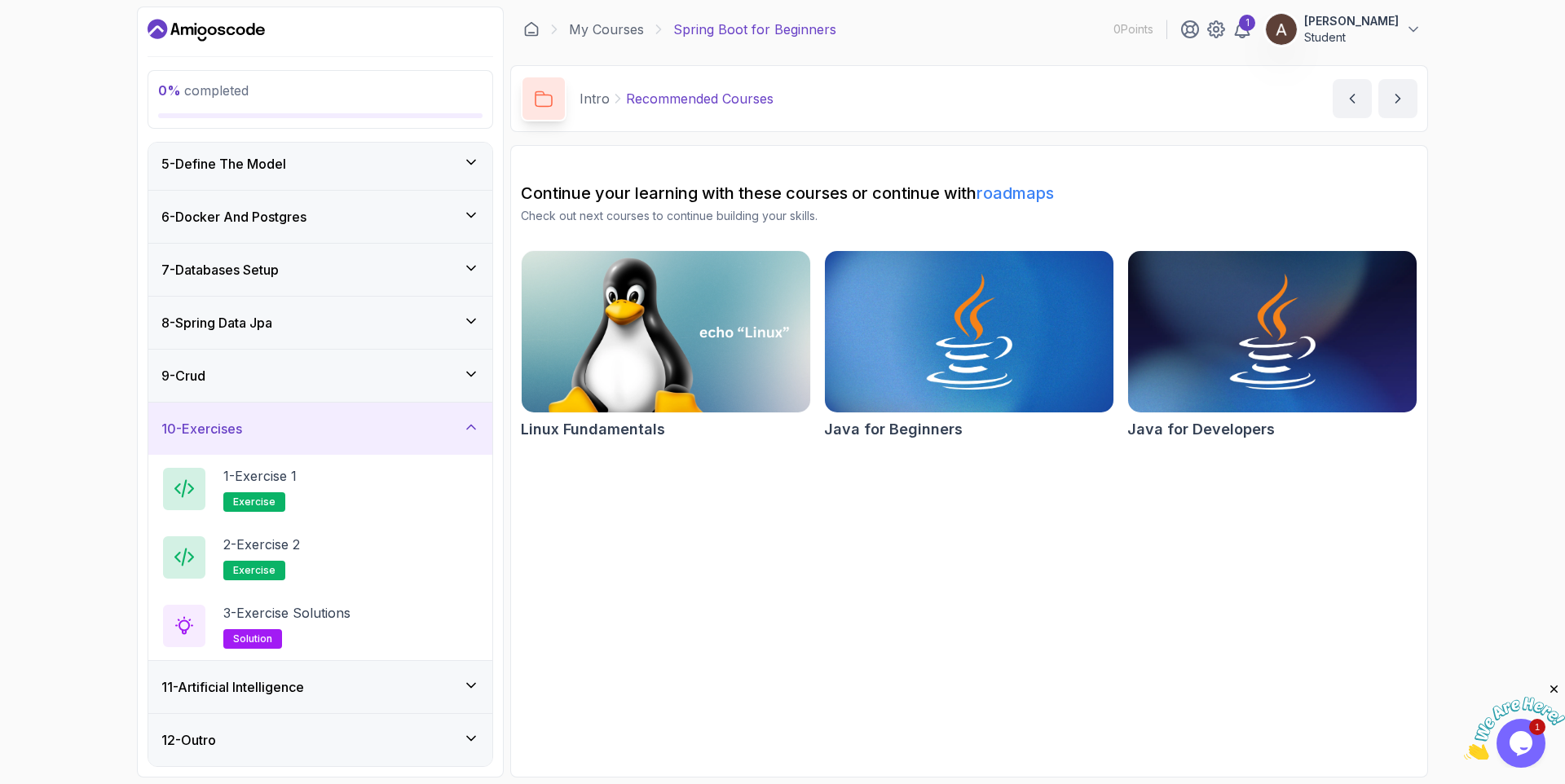
click at [481, 676] on div "11 - Artificial Intelligence" at bounding box center [320, 686] width 344 height 52
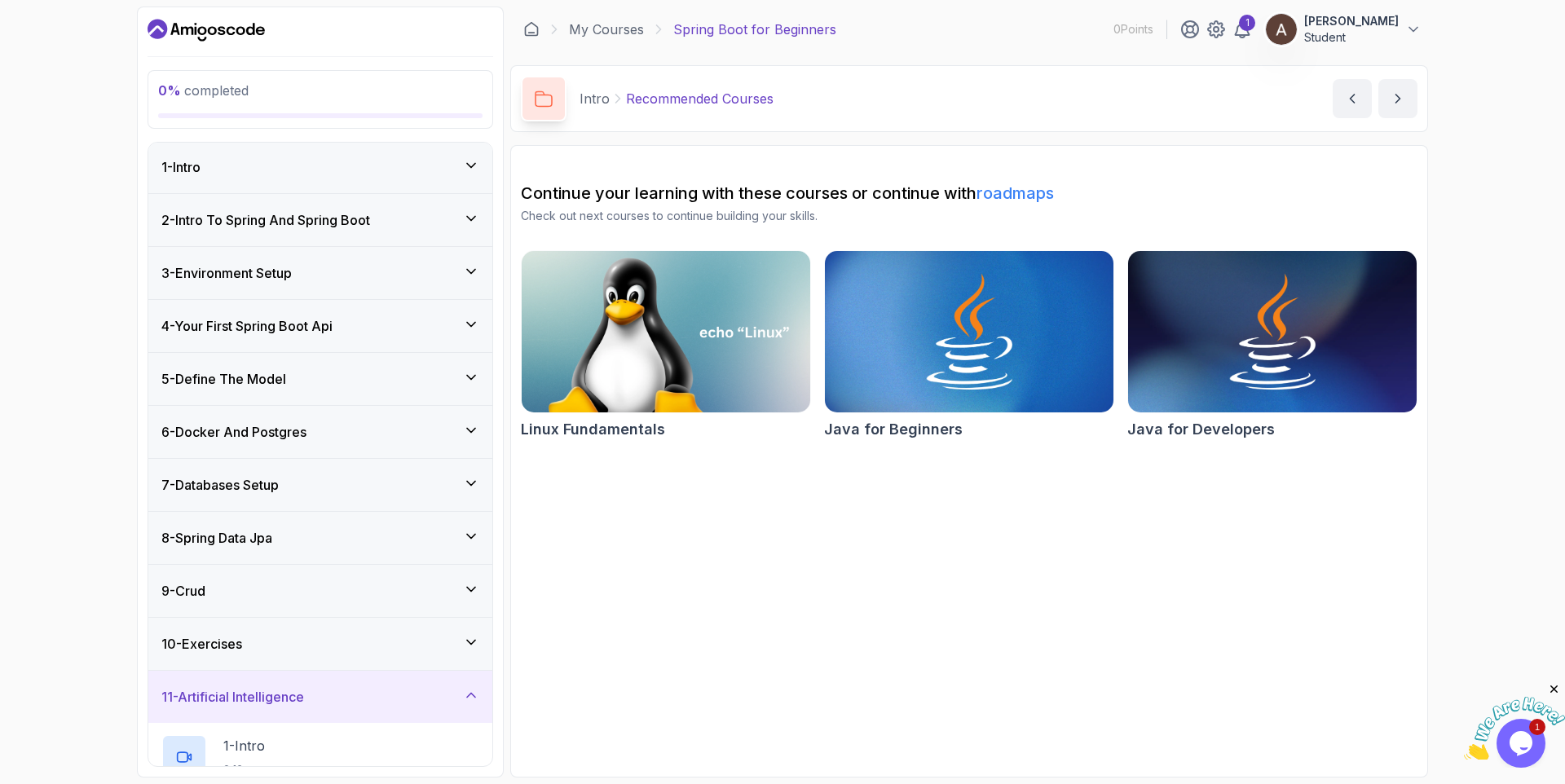
scroll to position [0, 0]
click at [279, 167] on div "1 - Intro" at bounding box center [320, 168] width 318 height 20
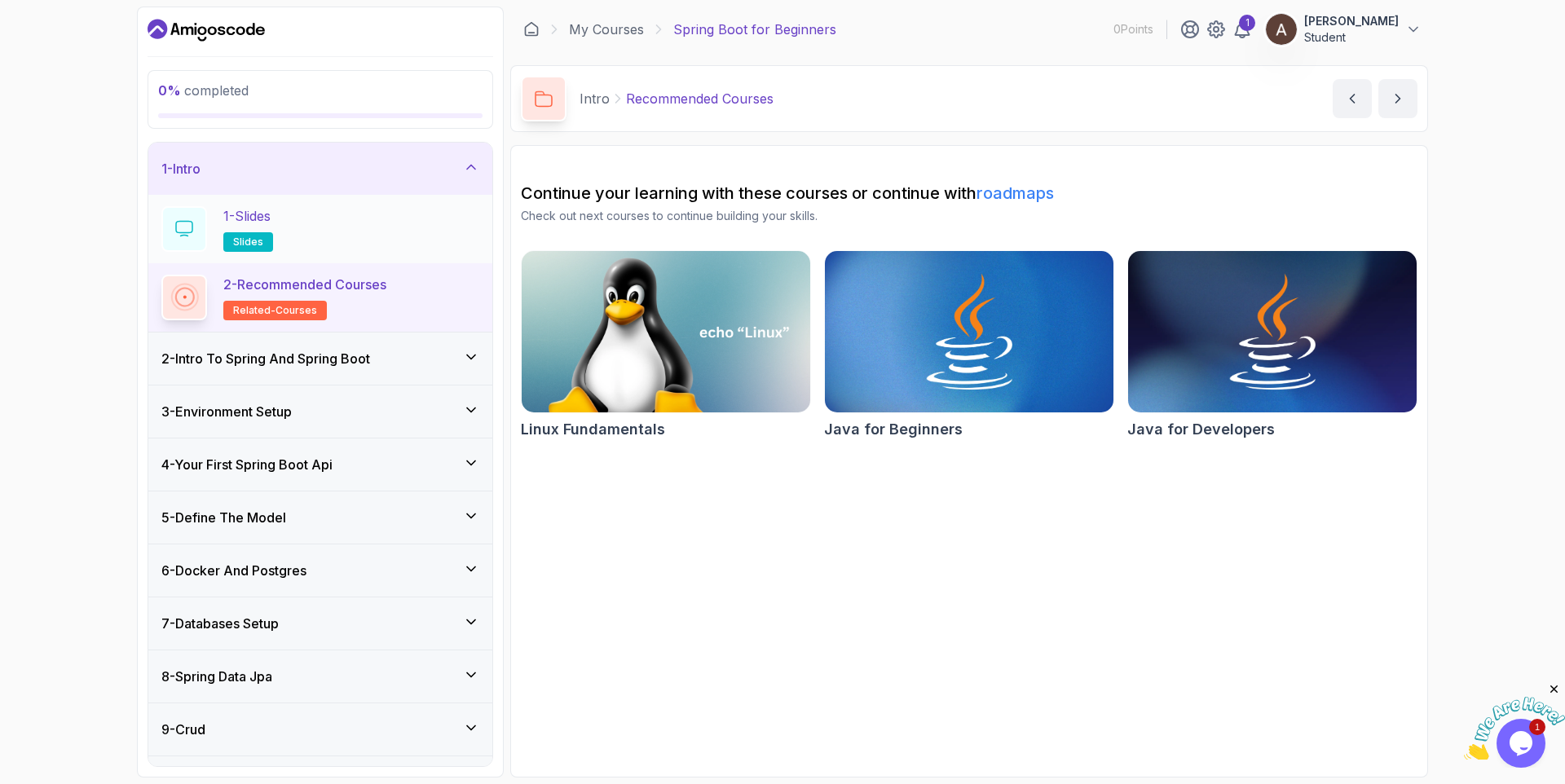
click at [239, 234] on p "slides" at bounding box center [249, 242] width 50 height 20
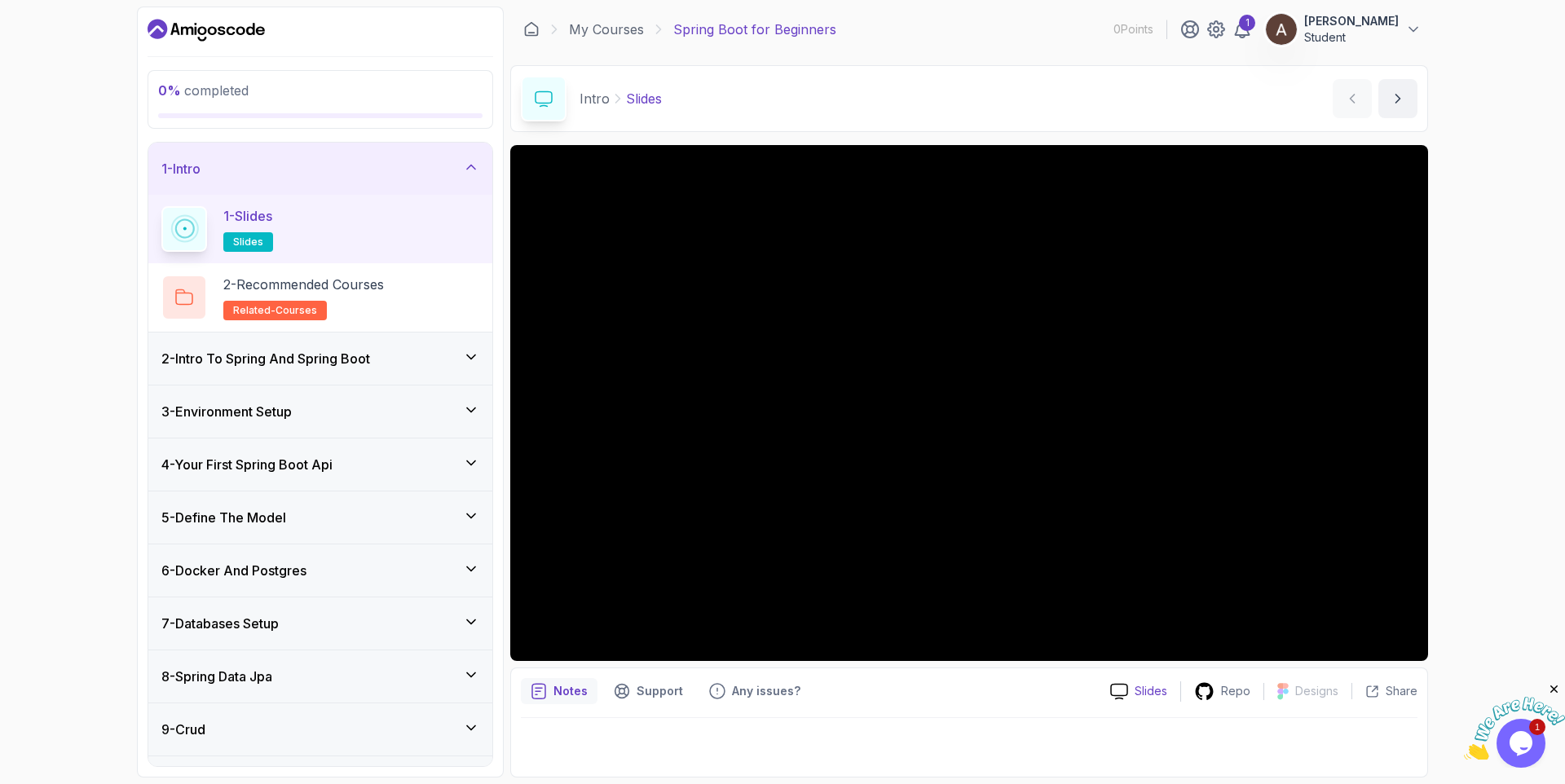
click at [1138, 685] on p "Slides" at bounding box center [1151, 691] width 33 height 16
click at [581, 686] on p "Notes" at bounding box center [571, 691] width 34 height 16
click at [353, 295] on h2 "2 - Recommended Courses related-courses" at bounding box center [303, 297] width 160 height 45
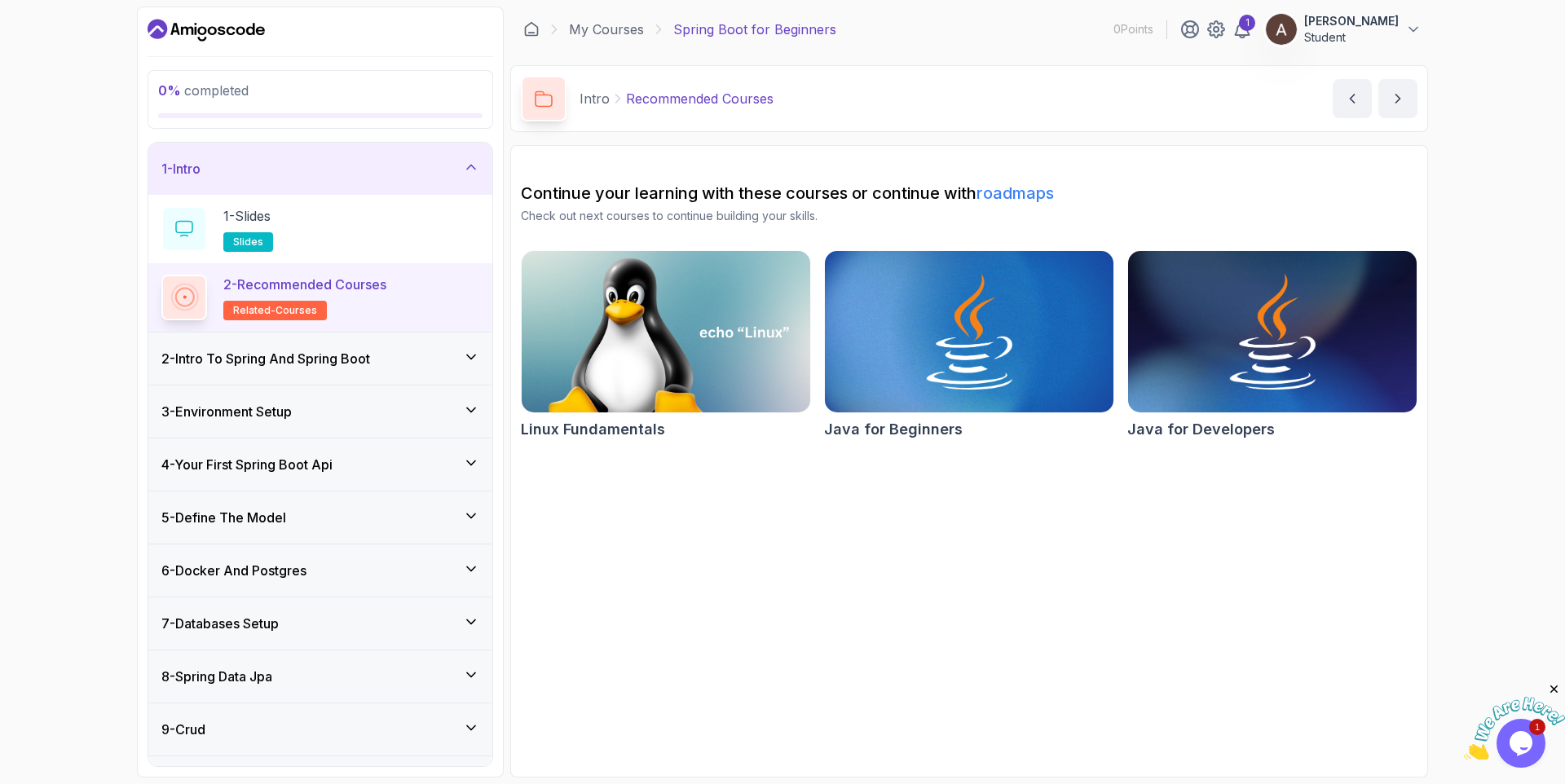
click at [1009, 200] on link "roadmaps" at bounding box center [1015, 193] width 77 height 20
click at [266, 341] on div "2 - Intro To Spring And Spring Boot" at bounding box center [320, 358] width 344 height 52
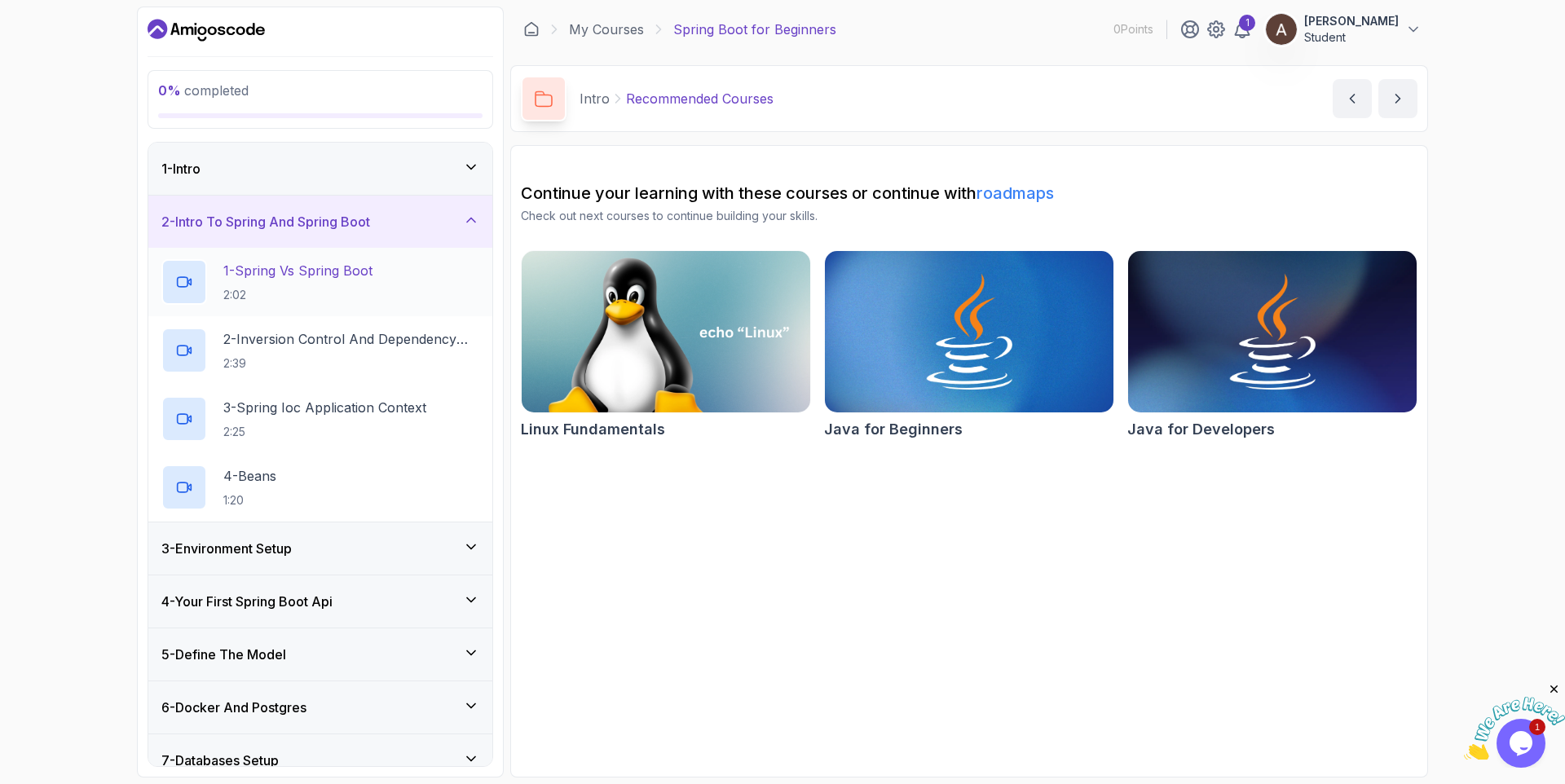
click at [249, 287] on p "2:02" at bounding box center [298, 295] width 149 height 16
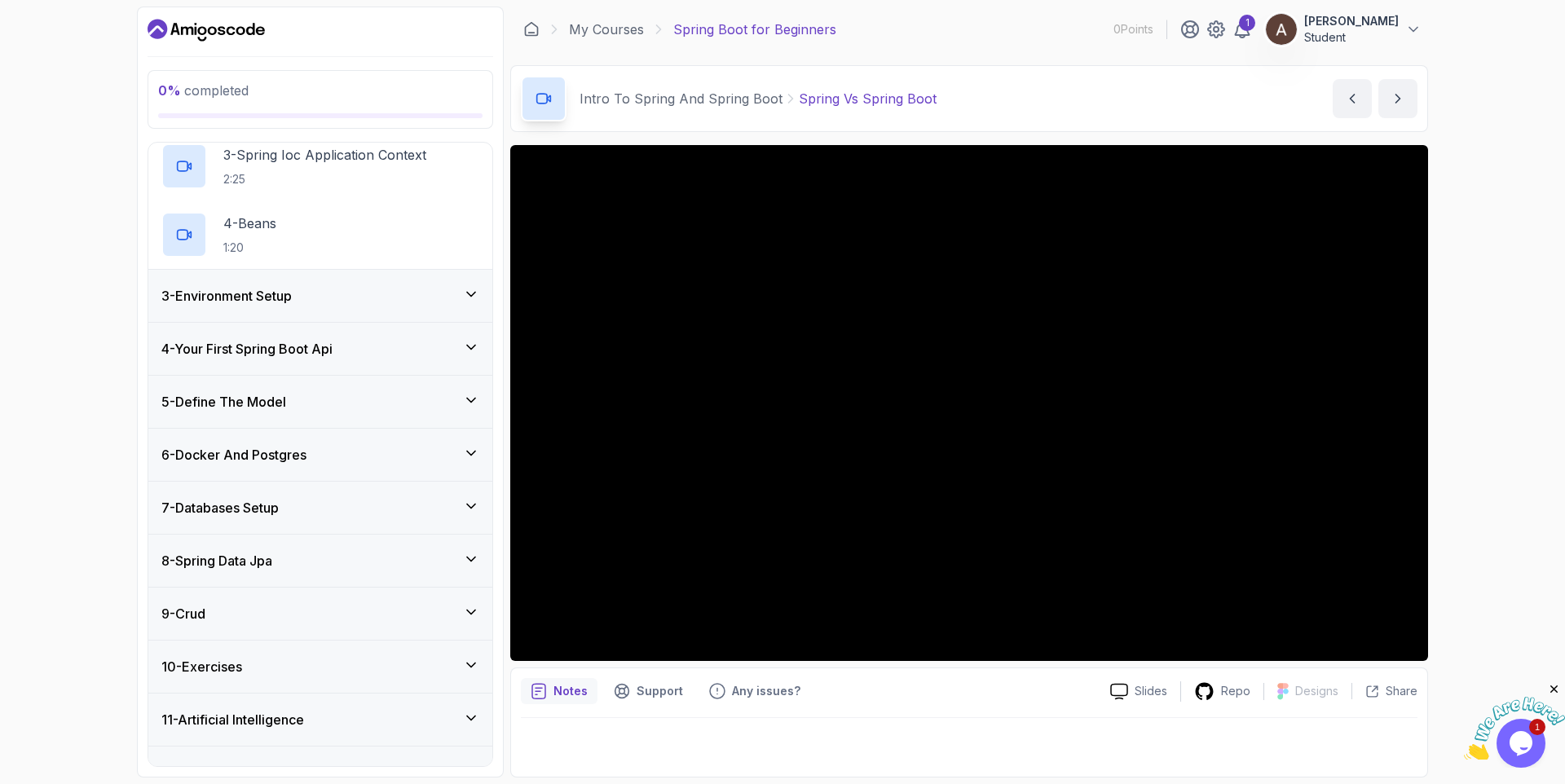
scroll to position [285, 0]
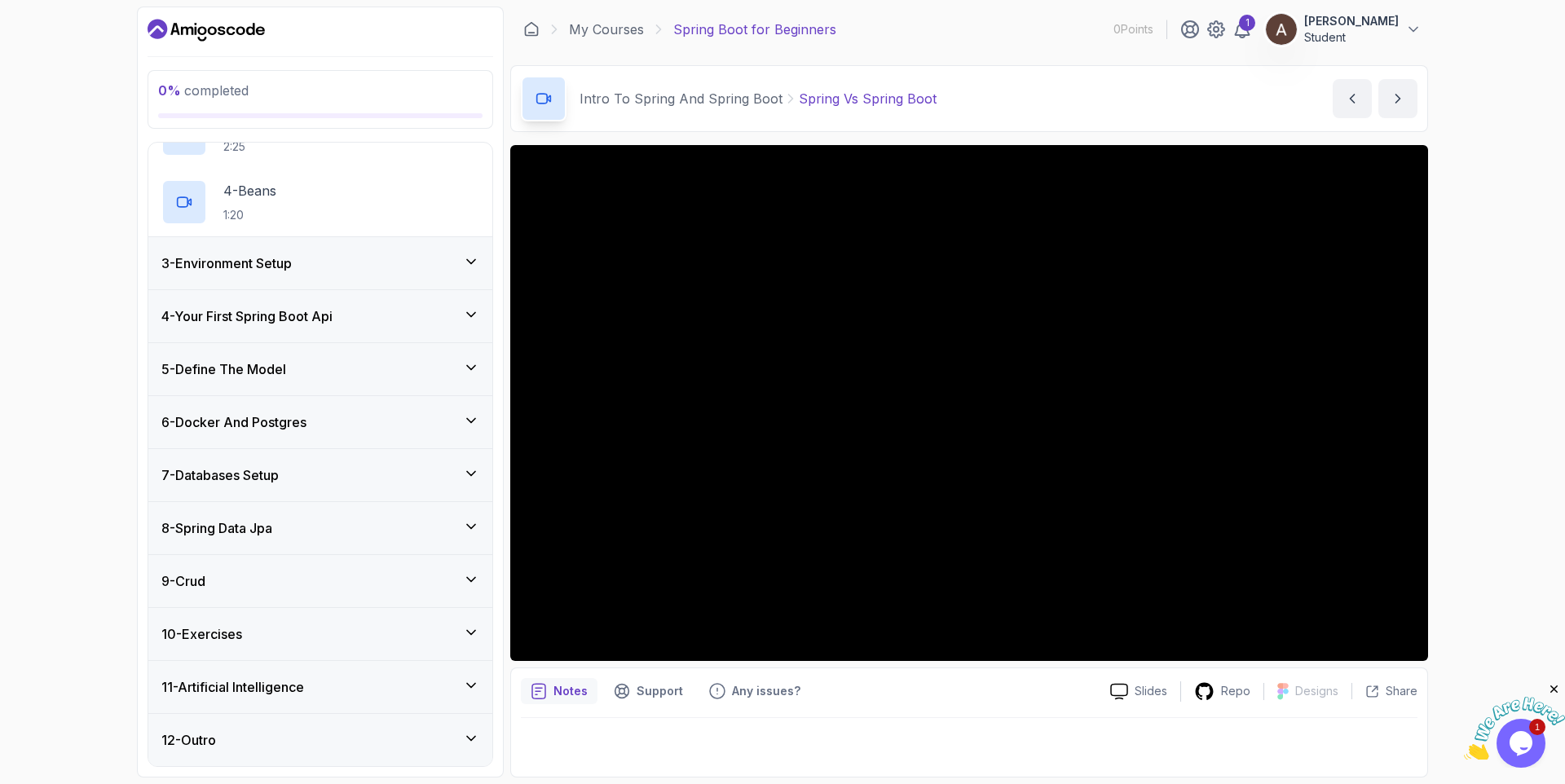
drag, startPoint x: 219, startPoint y: 644, endPoint x: 252, endPoint y: 775, distance: 135.1
click at [469, 634] on icon at bounding box center [471, 632] width 16 height 16
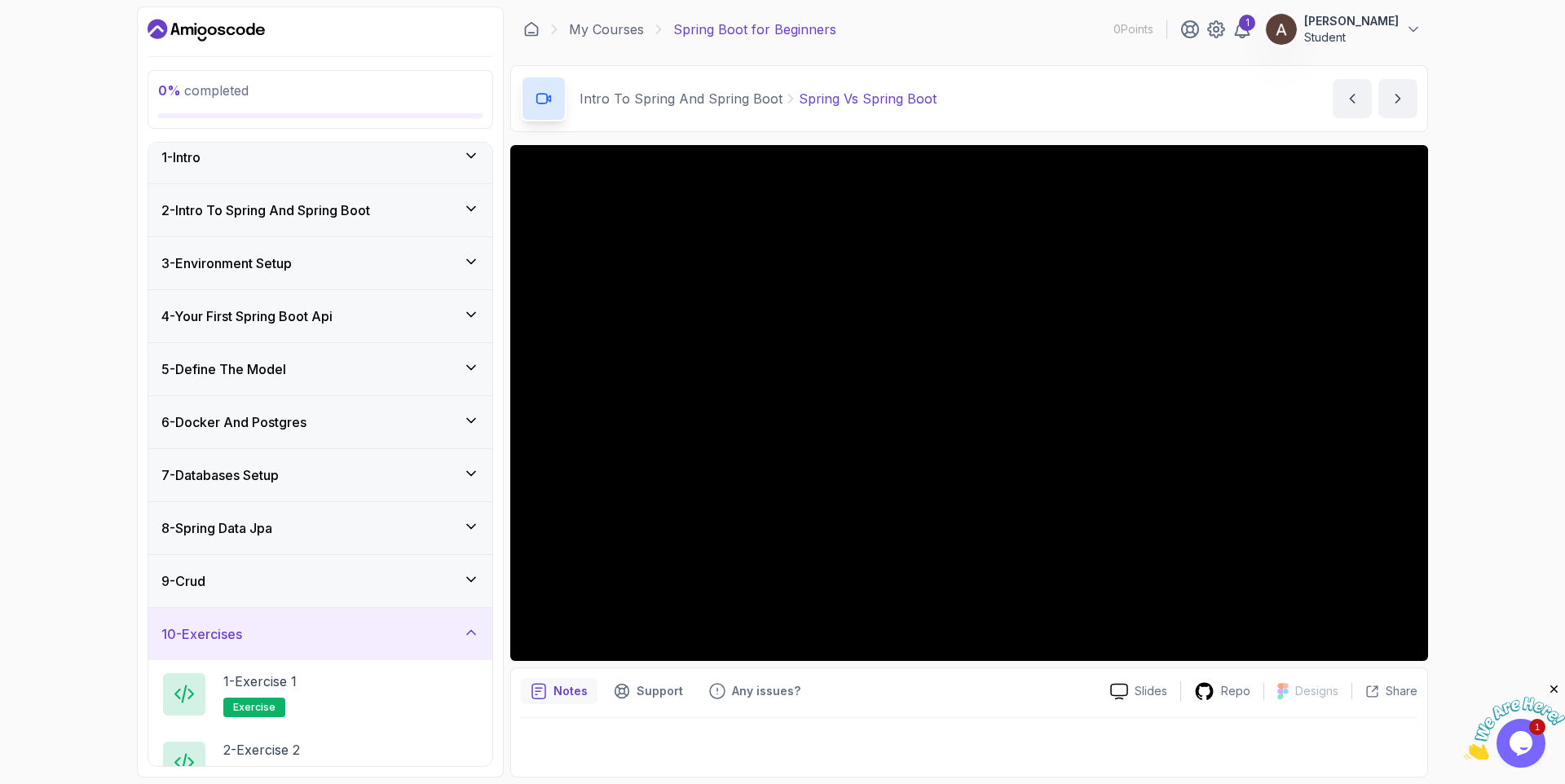
click at [471, 161] on icon at bounding box center [471, 155] width 16 height 16
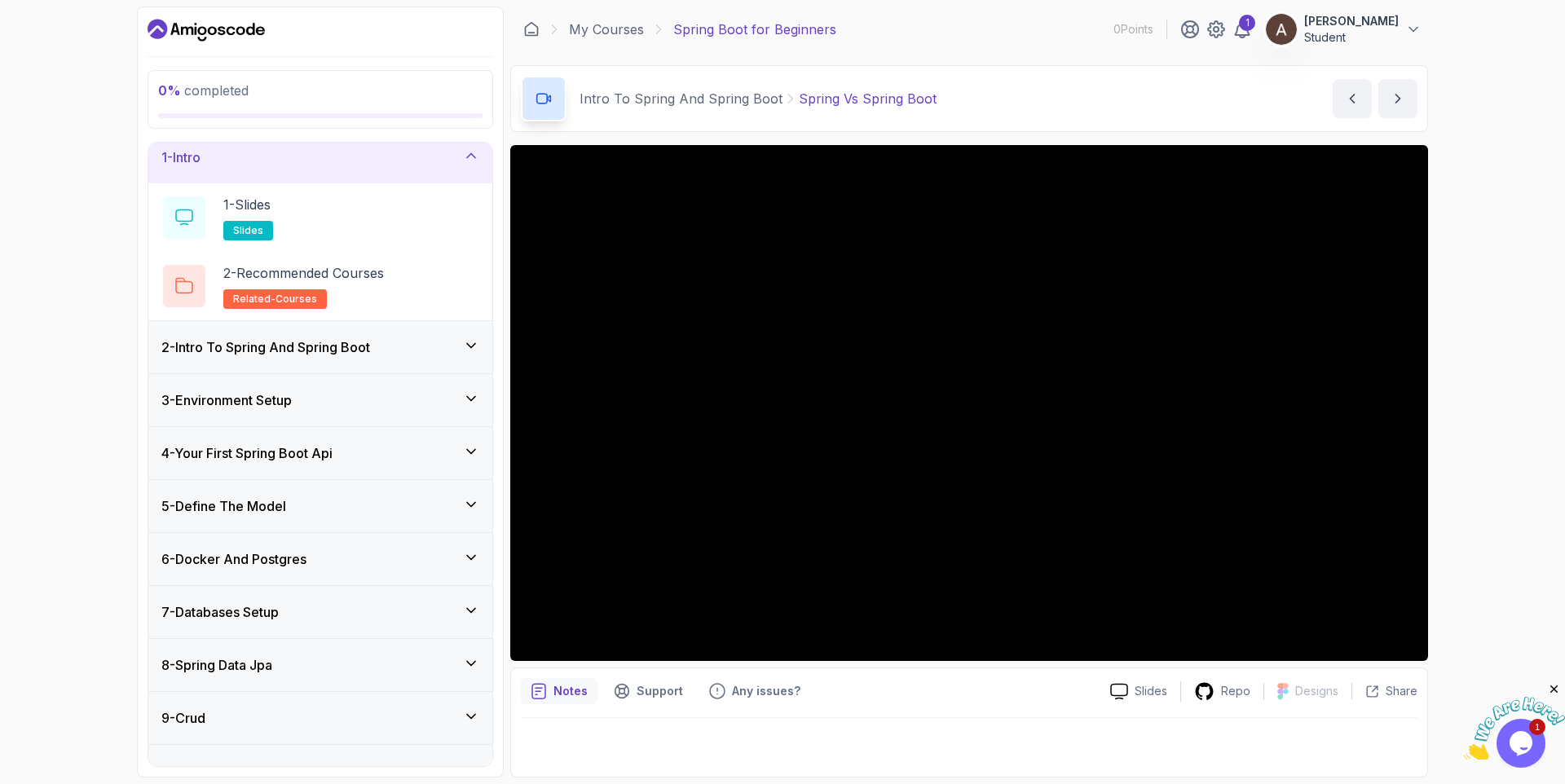
click at [471, 162] on icon at bounding box center [471, 155] width 16 height 16
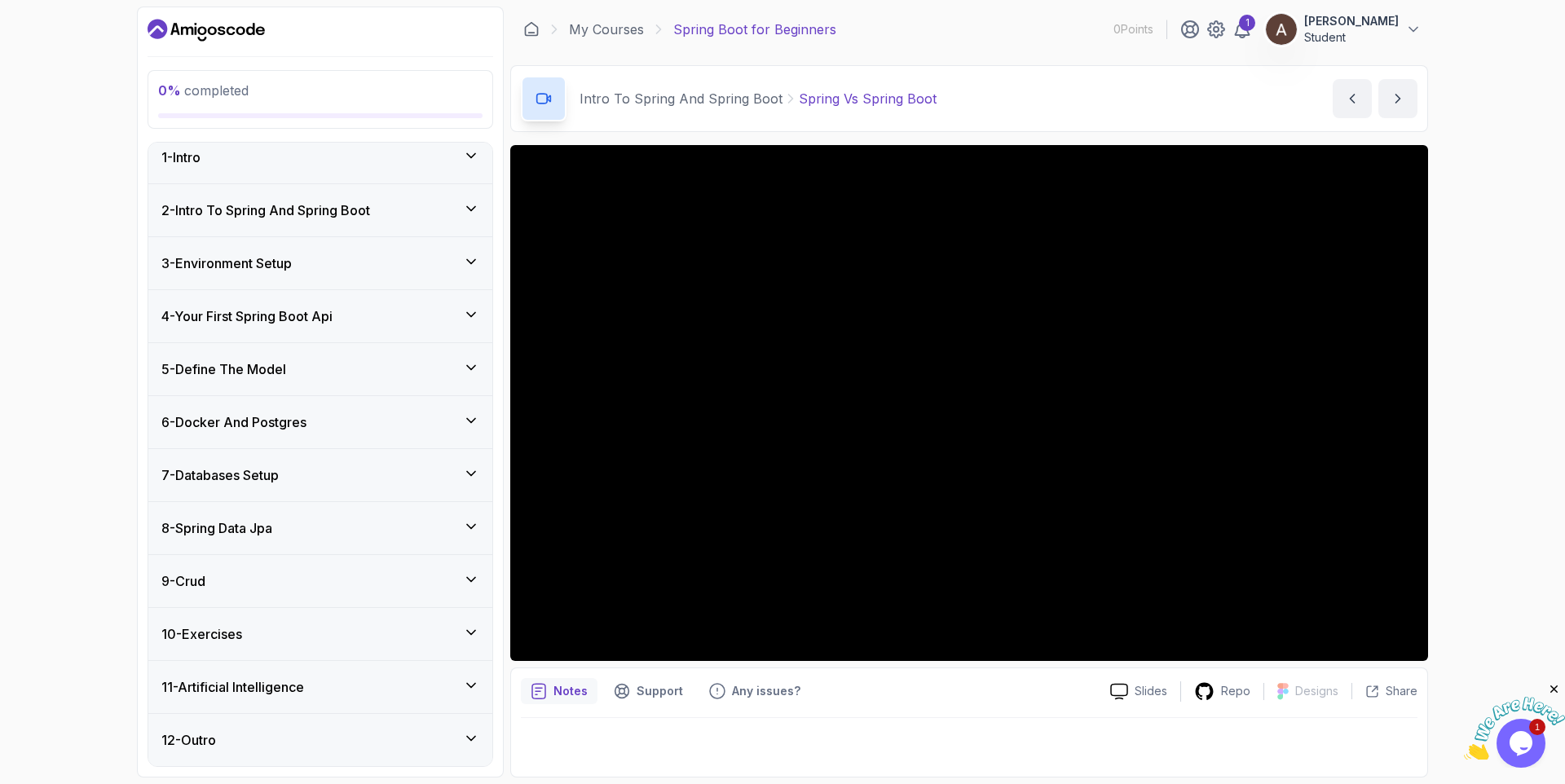
click at [480, 208] on div "2 - Intro To Spring And Spring Boot" at bounding box center [320, 210] width 344 height 52
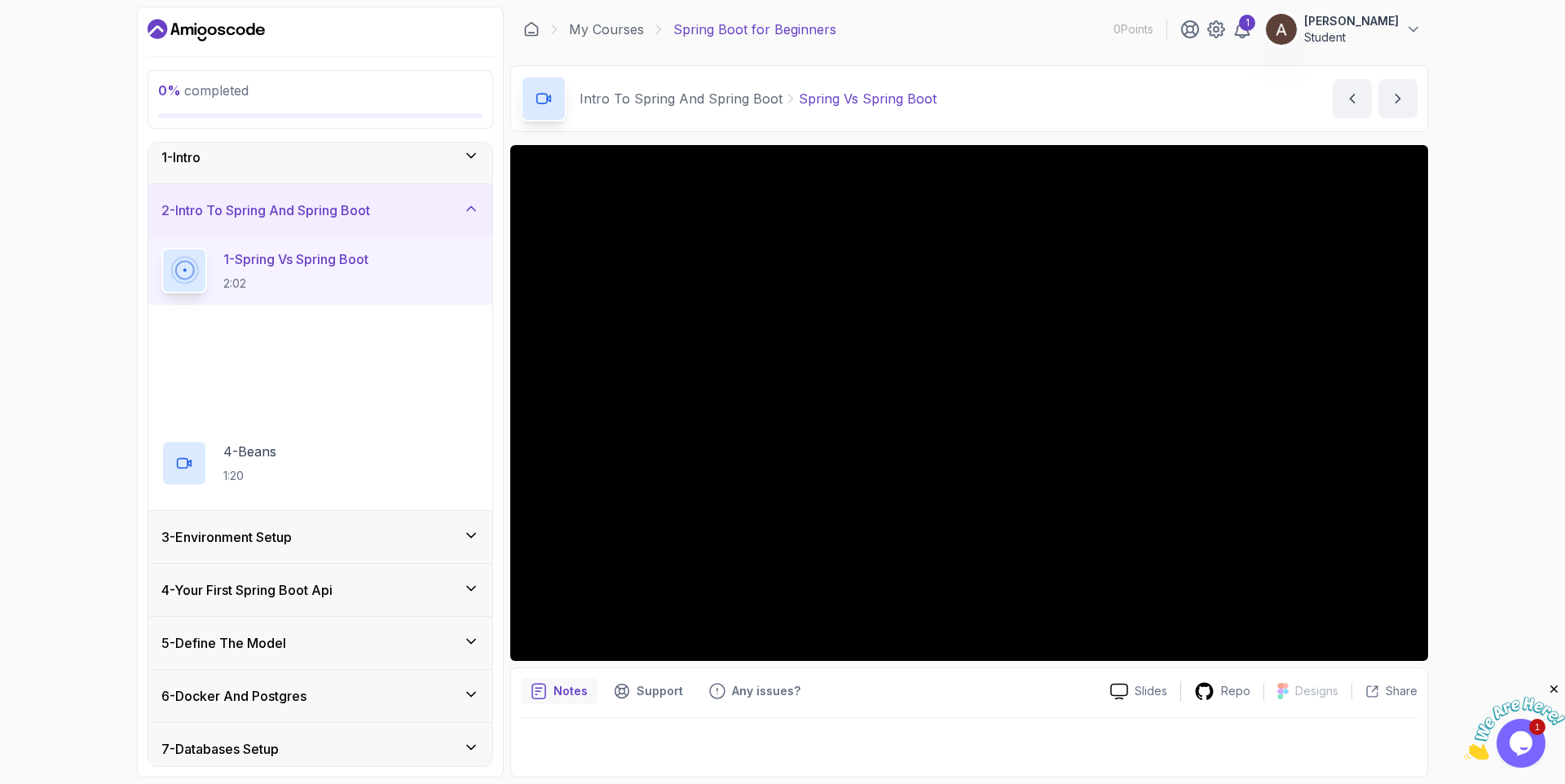
click at [480, 208] on div "2 - Intro To Spring And Spring Boot" at bounding box center [320, 210] width 344 height 52
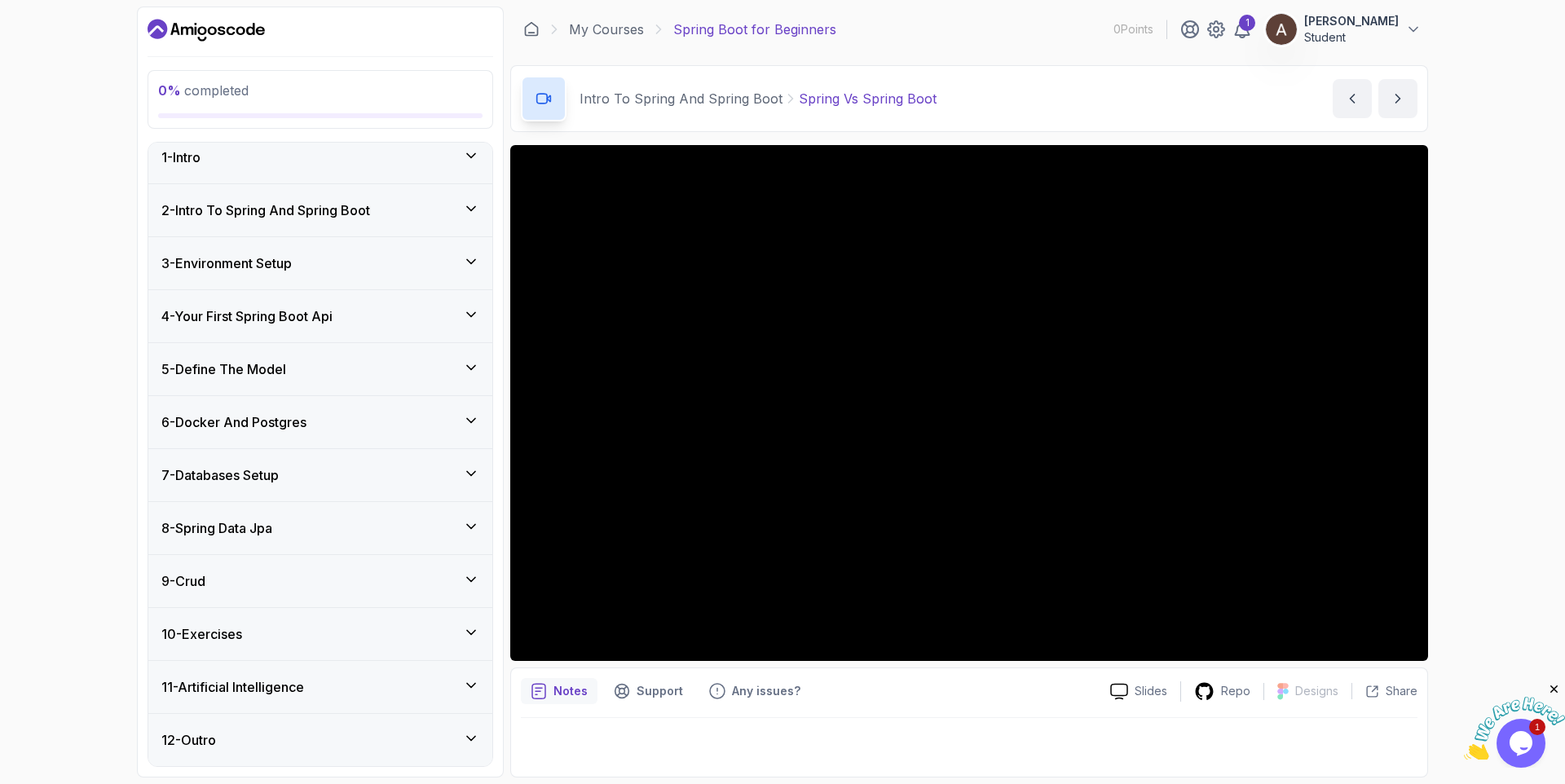
click at [475, 254] on icon at bounding box center [471, 261] width 16 height 16
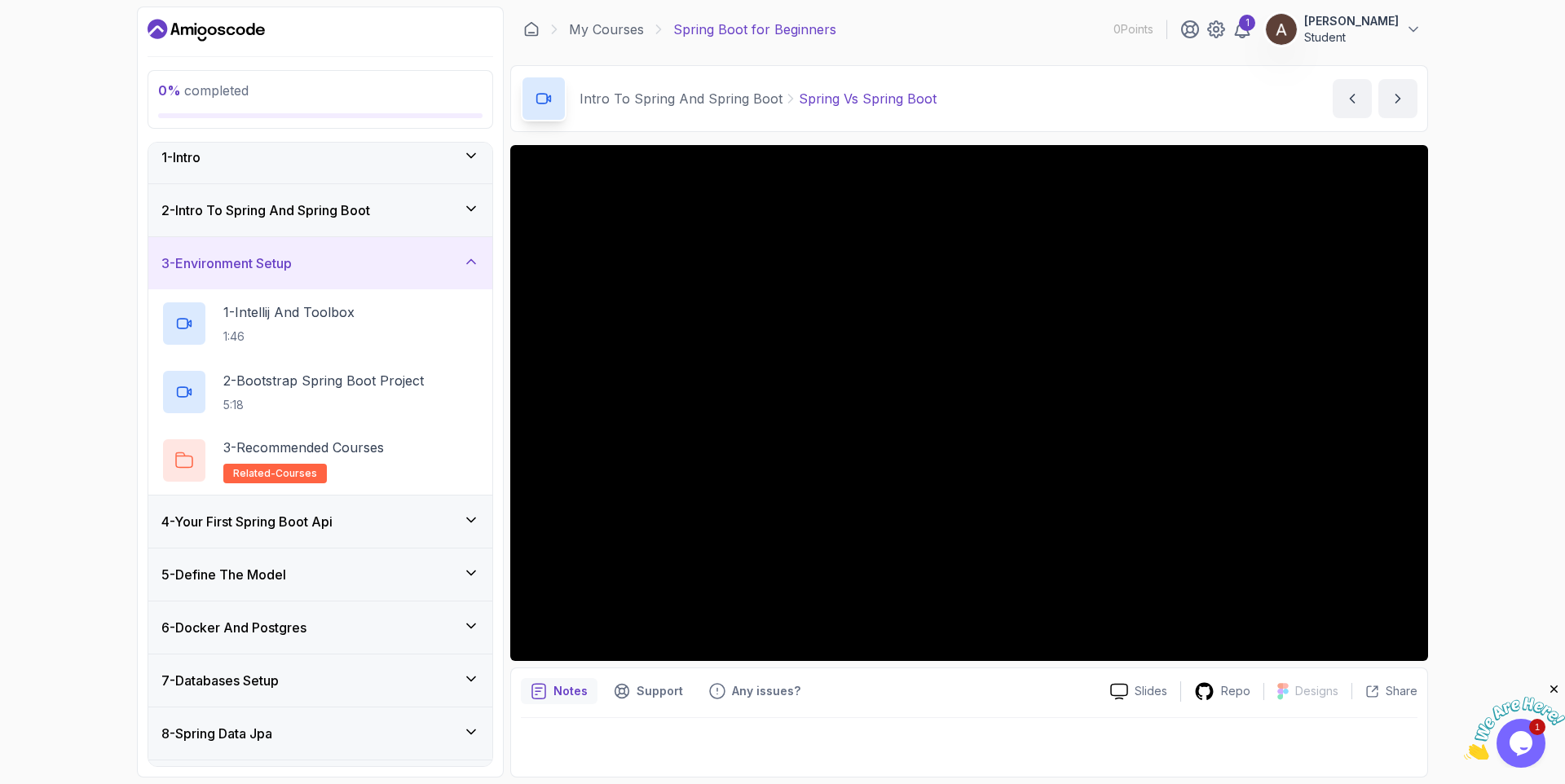
click at [475, 254] on icon at bounding box center [471, 261] width 16 height 16
